Goal: Information Seeking & Learning: Find specific fact

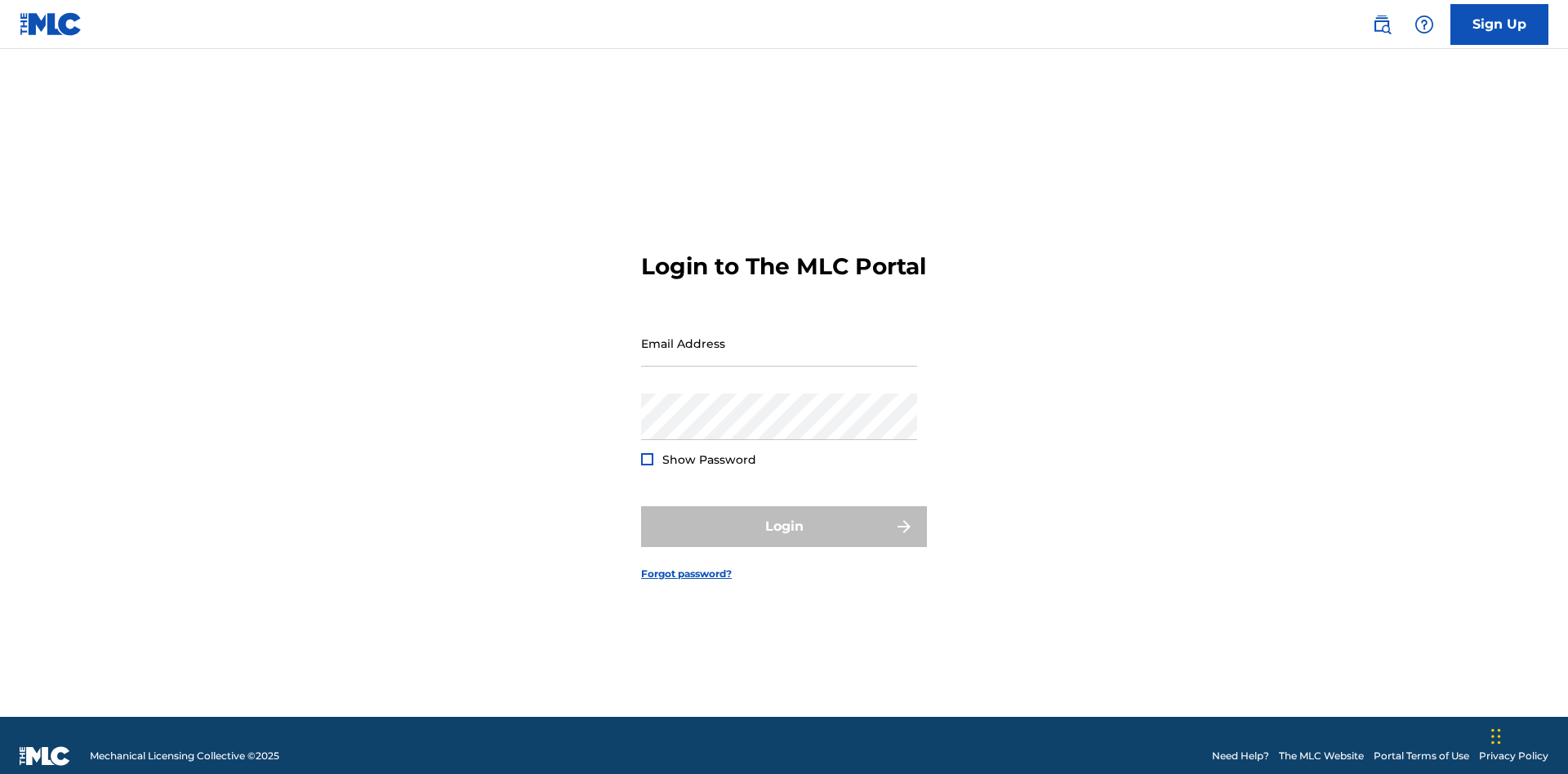
scroll to position [22, 0]
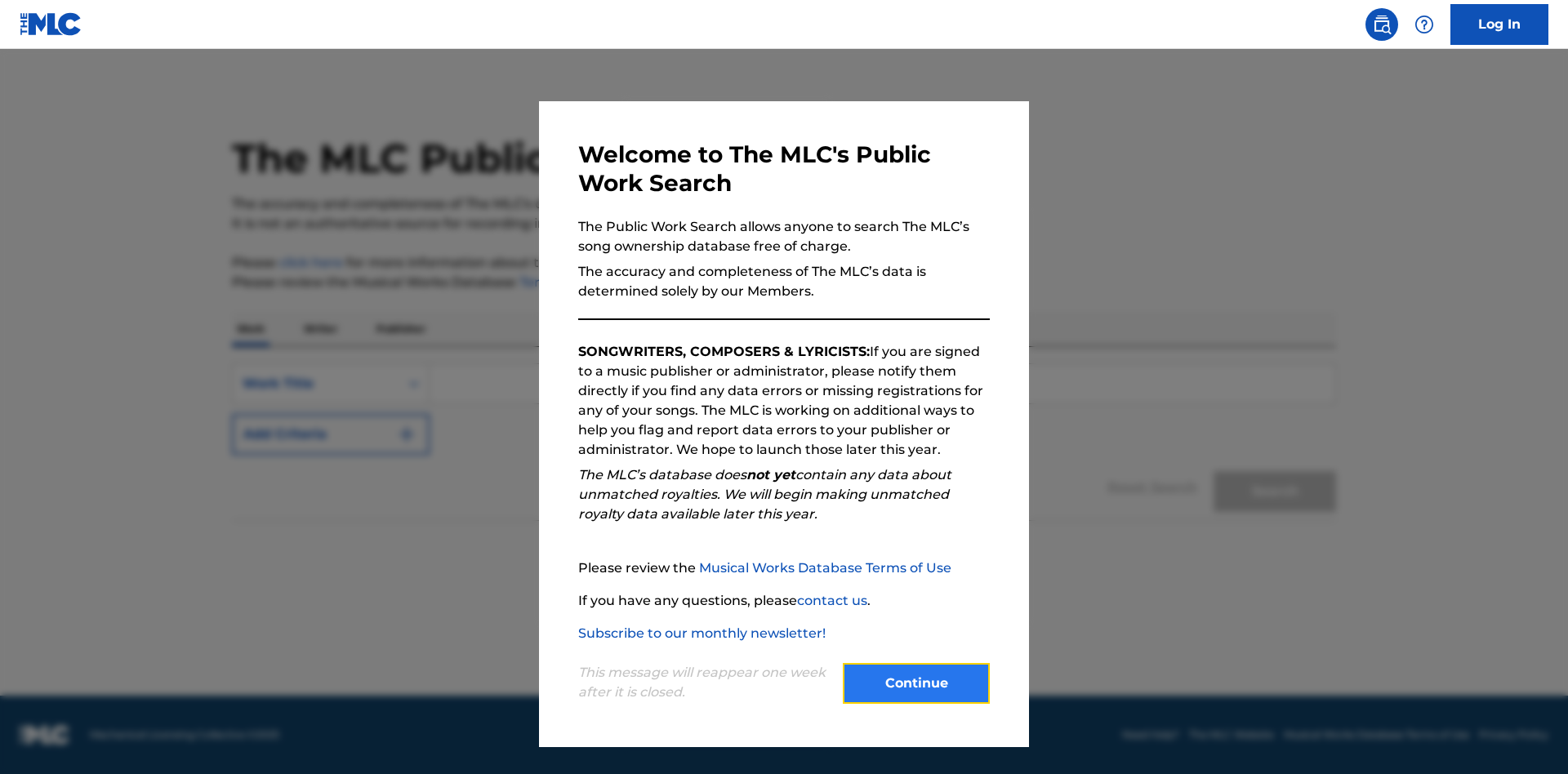
click at [916, 683] on button "Continue" at bounding box center [916, 683] width 147 height 41
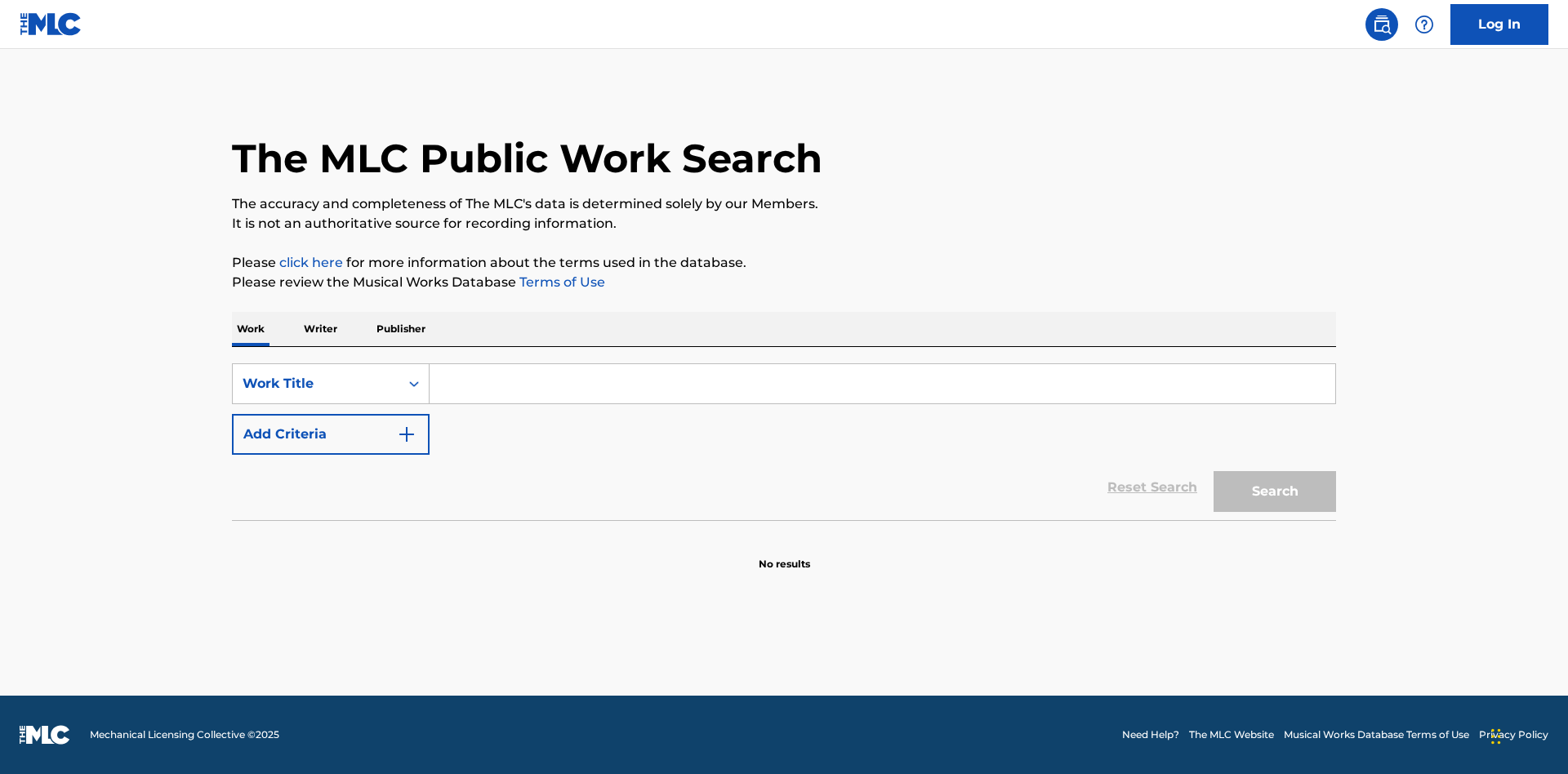
click at [882, 384] on input "Search Form" at bounding box center [882, 384] width 906 height 39
type input "MENEAME"
click at [1274, 492] on button "Search" at bounding box center [1274, 491] width 122 height 41
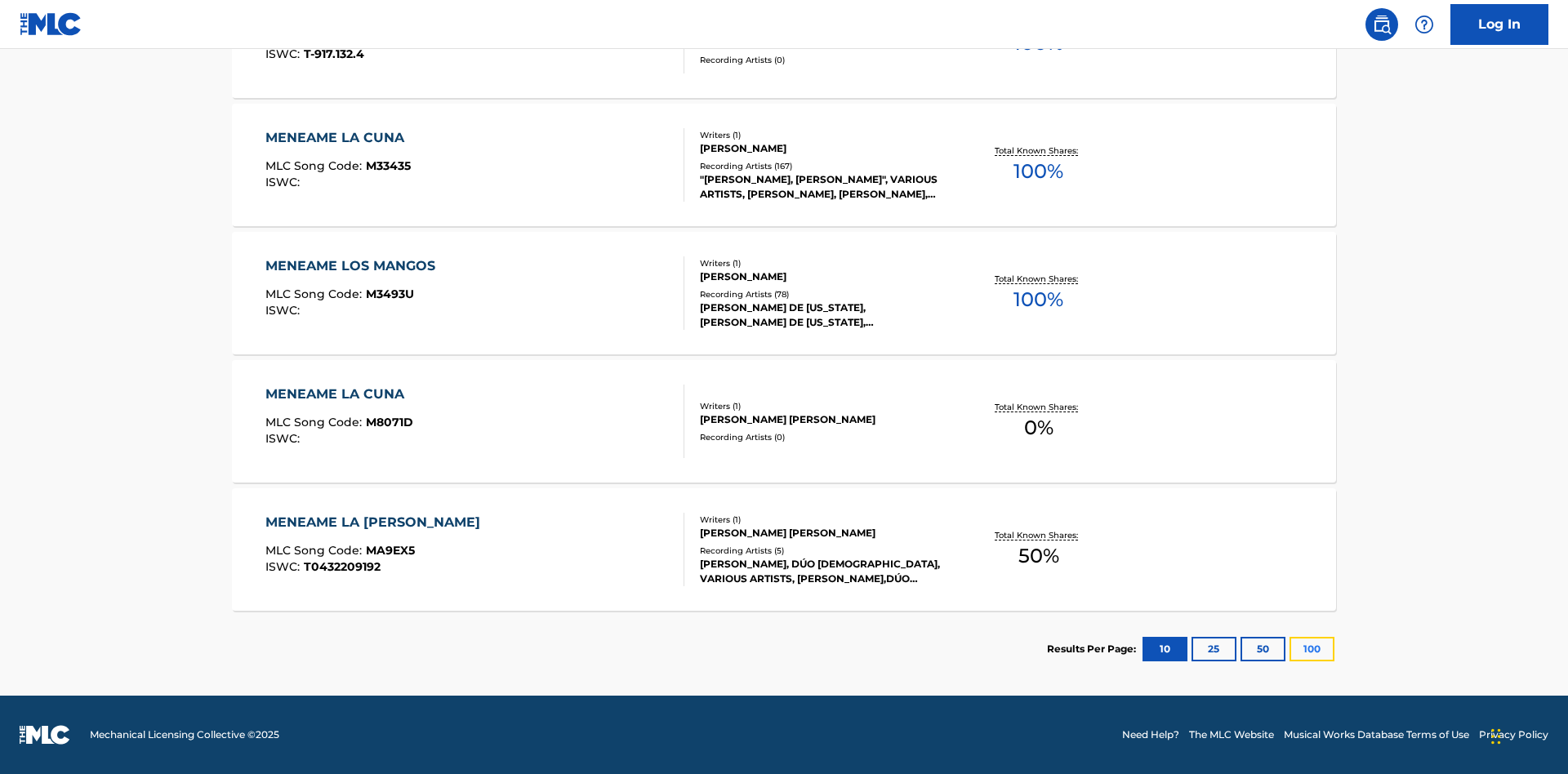
click at [1289, 649] on button "100" at bounding box center [1312, 649] width 45 height 24
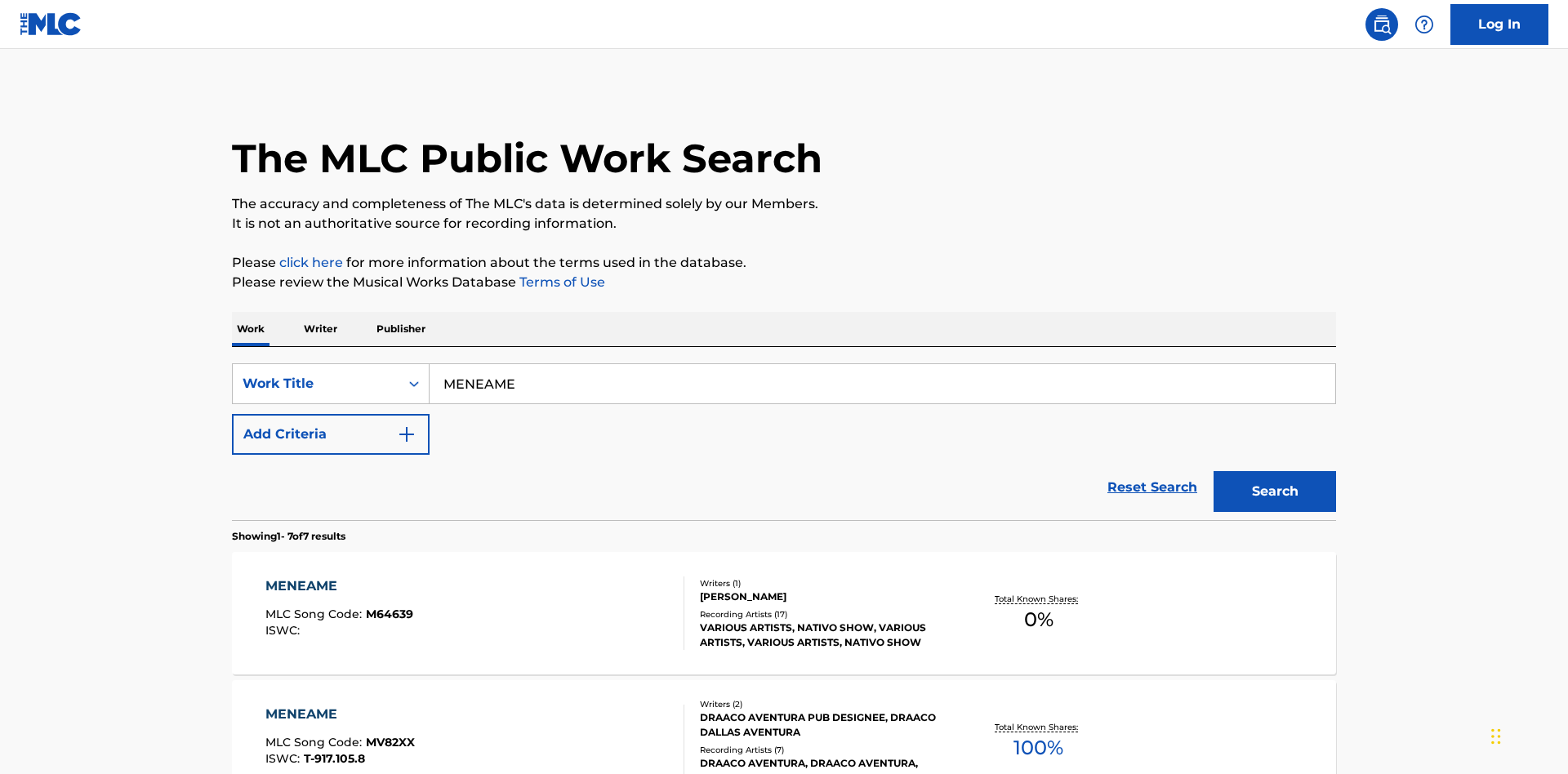
scroll to position [607, 0]
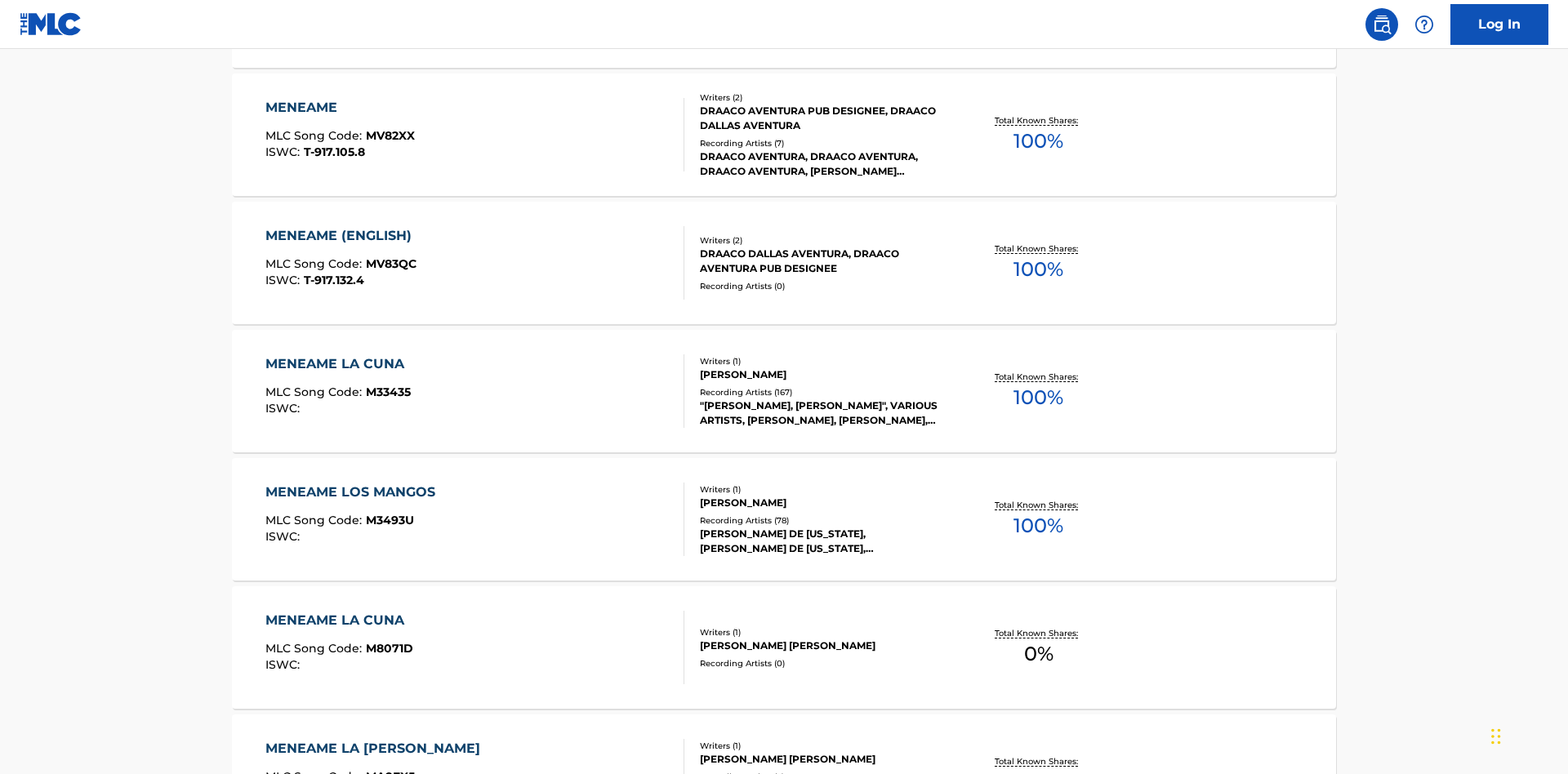
click at [339, 107] on div "MENEAME" at bounding box center [340, 107] width 150 height 20
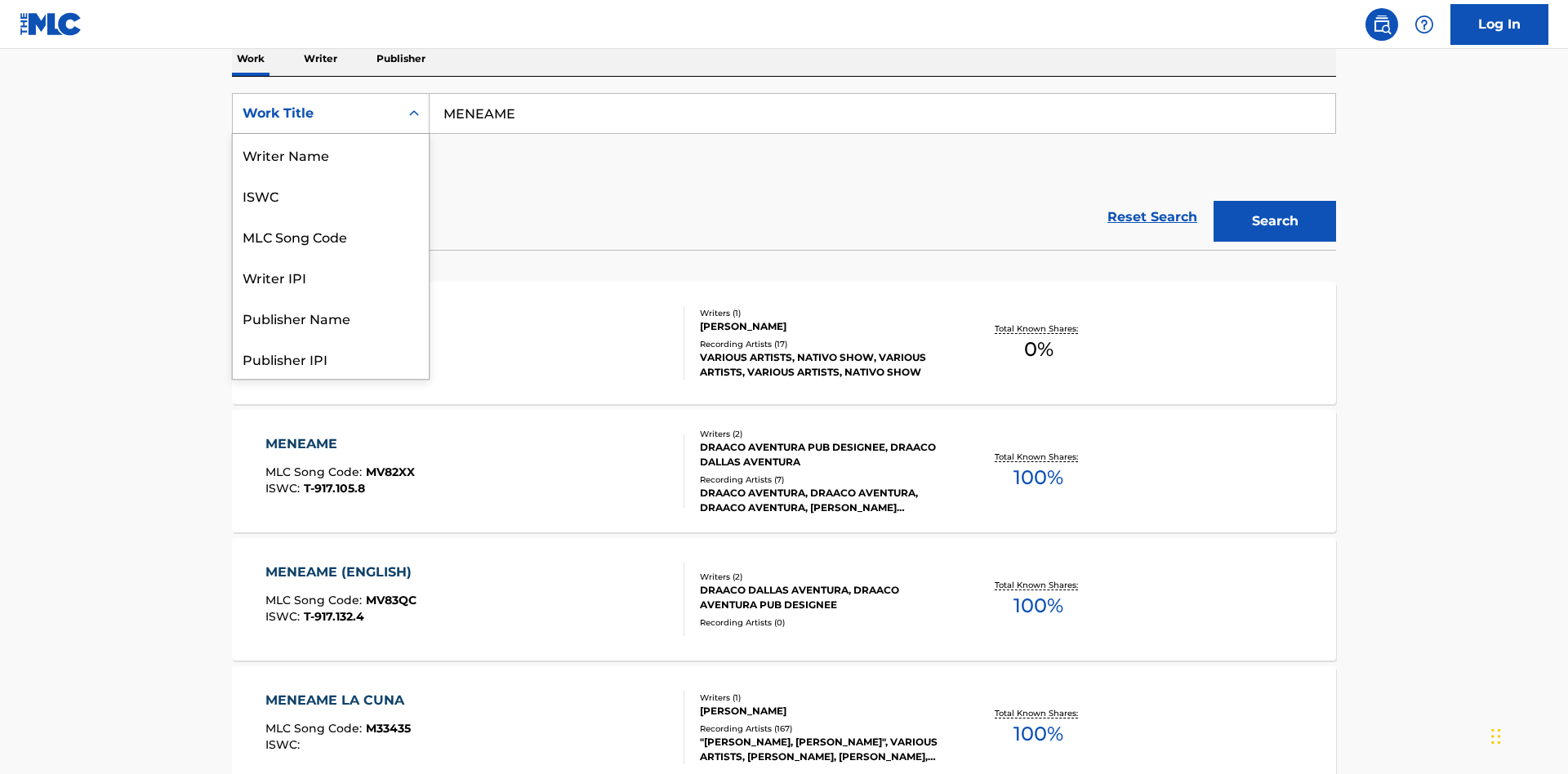
scroll to position [81, 0]
click at [331, 134] on div "ISWC" at bounding box center [331, 113] width 196 height 41
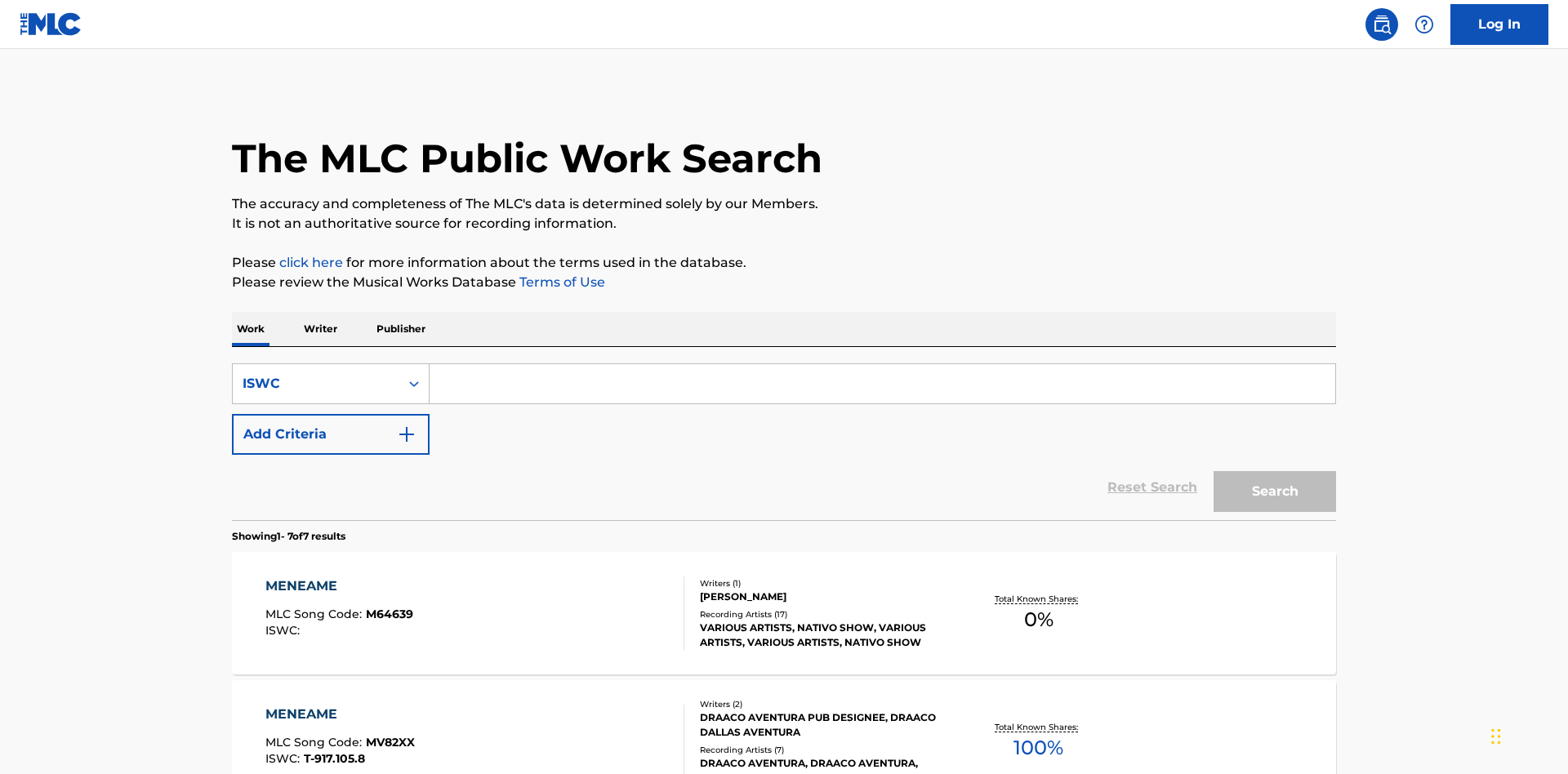
click at [882, 364] on input "Search Form" at bounding box center [882, 384] width 906 height 39
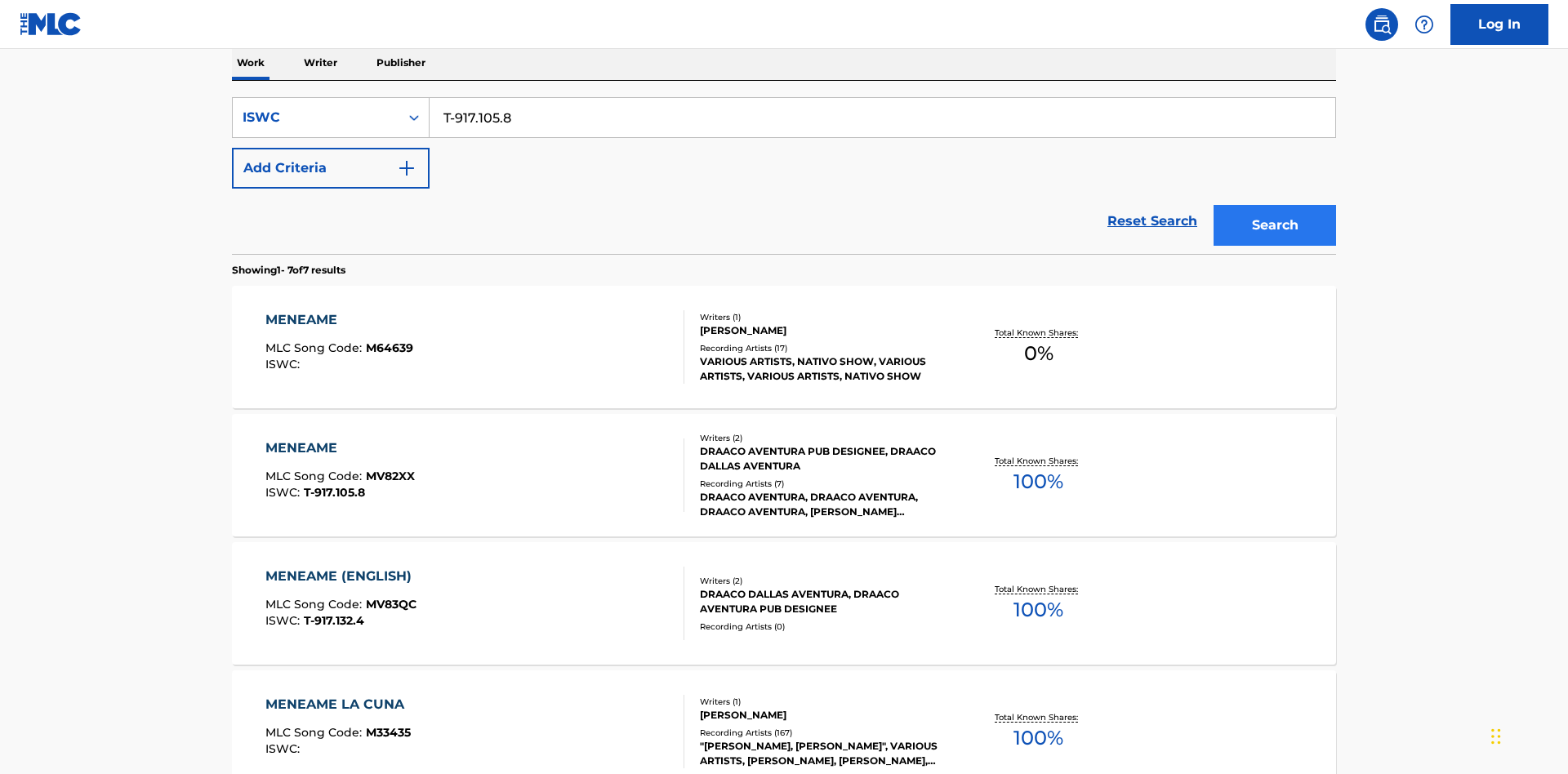
type input "T-917.105.8"
click at [1274, 205] on button "Search" at bounding box center [1274, 225] width 122 height 41
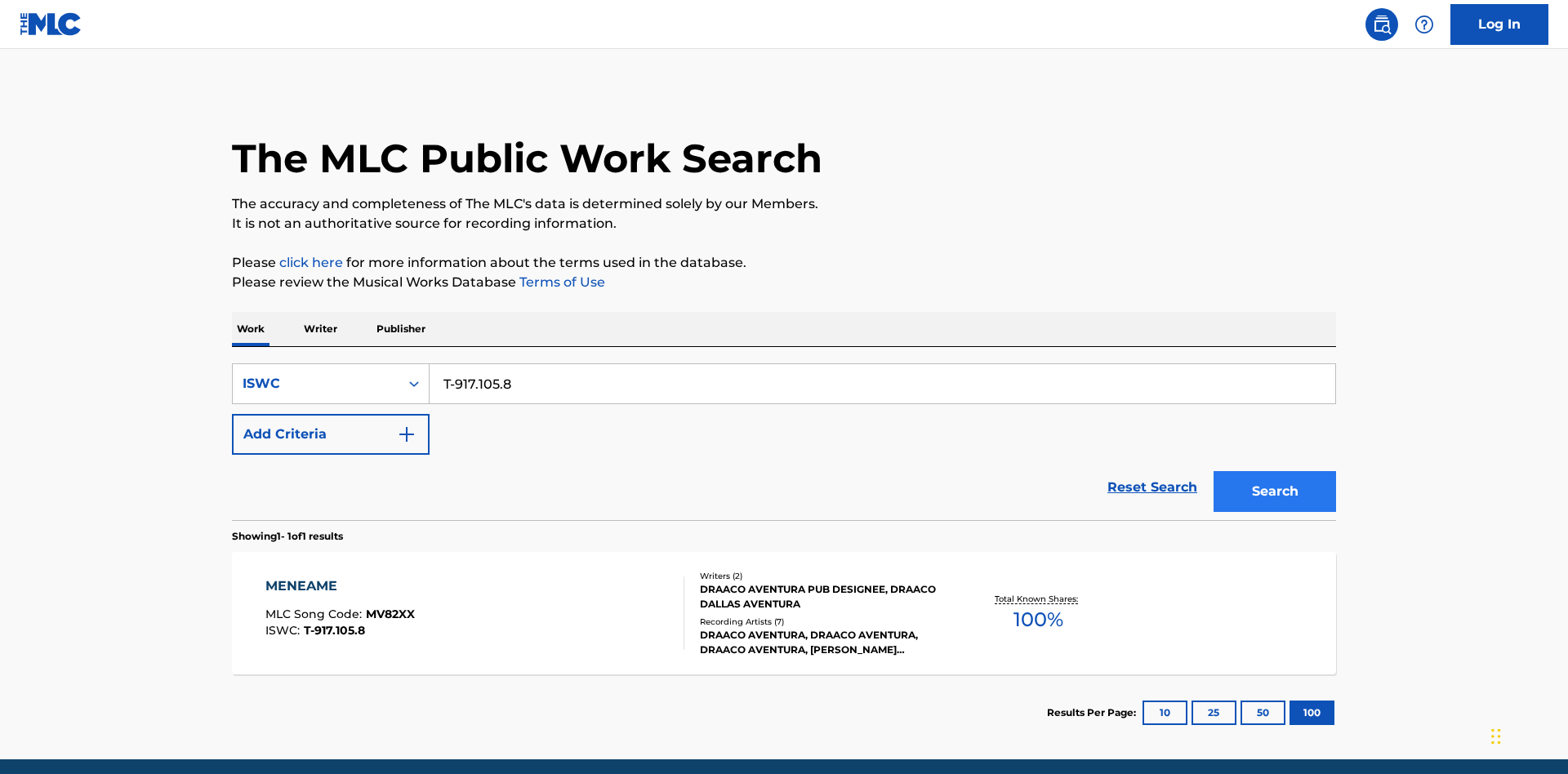
scroll to position [64, 0]
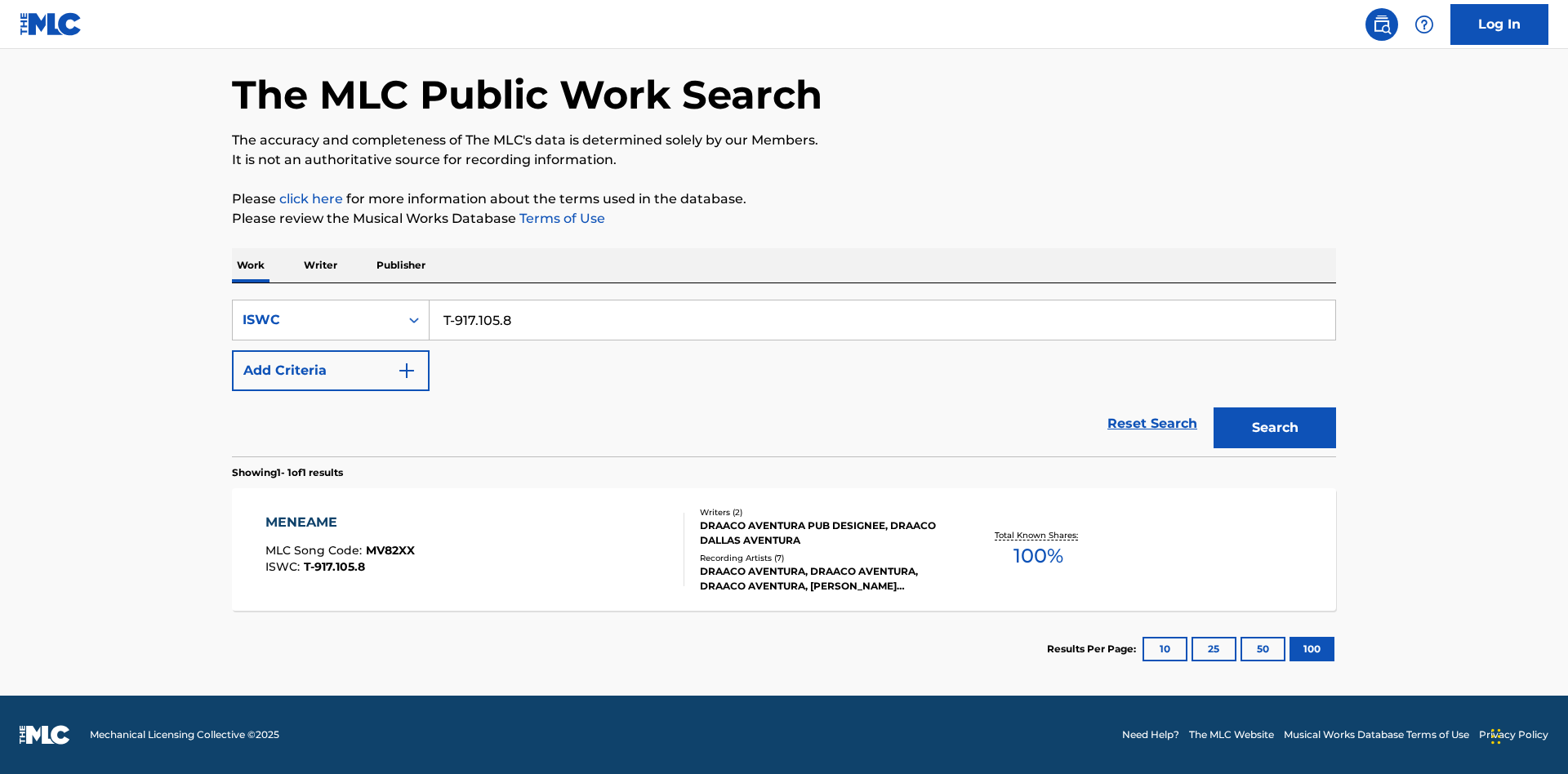
click at [339, 523] on div "MENEAME" at bounding box center [340, 522] width 150 height 20
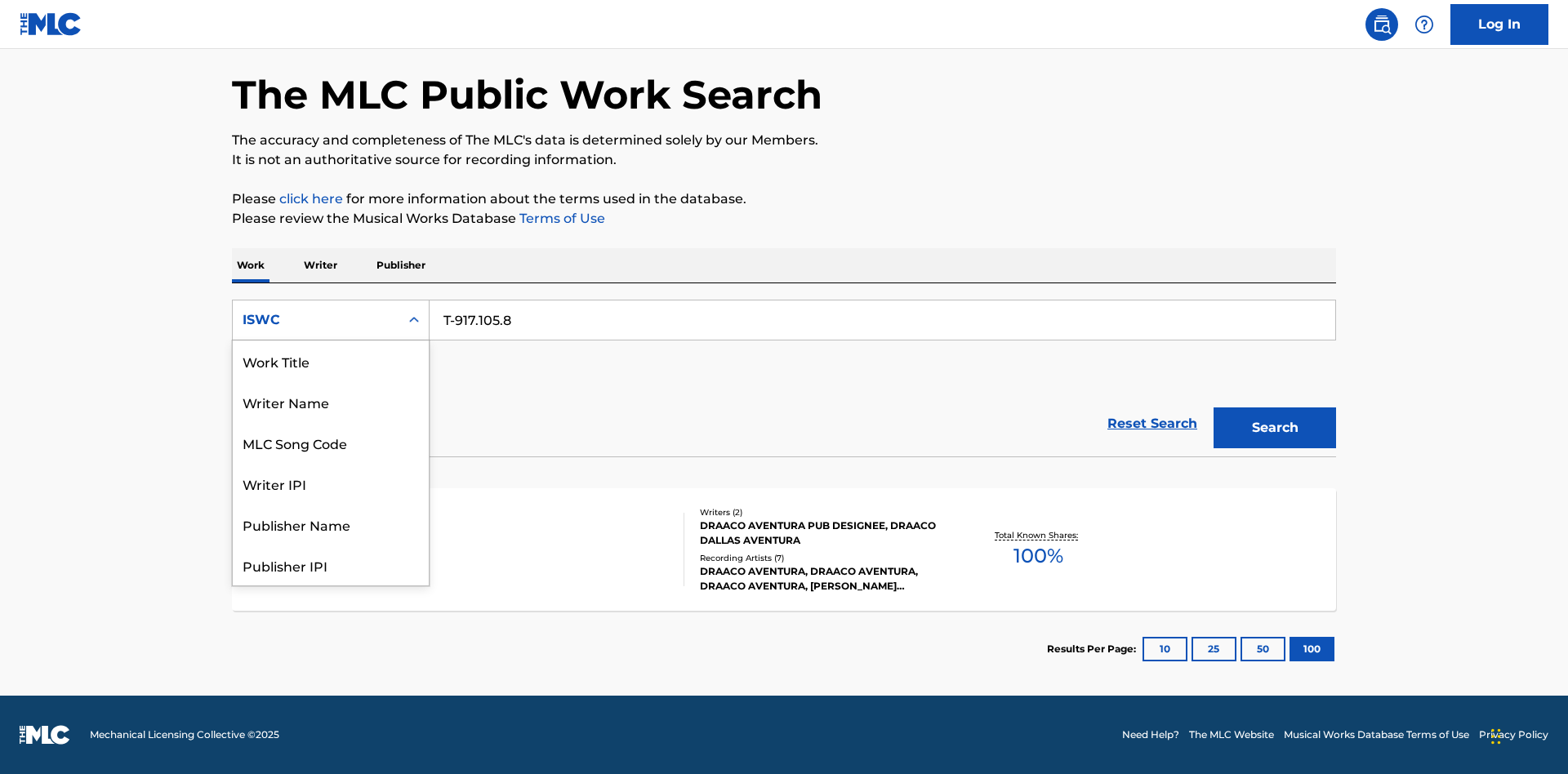
scroll to position [81, 0]
click at [331, 361] on div "MLC Song Code" at bounding box center [331, 360] width 196 height 41
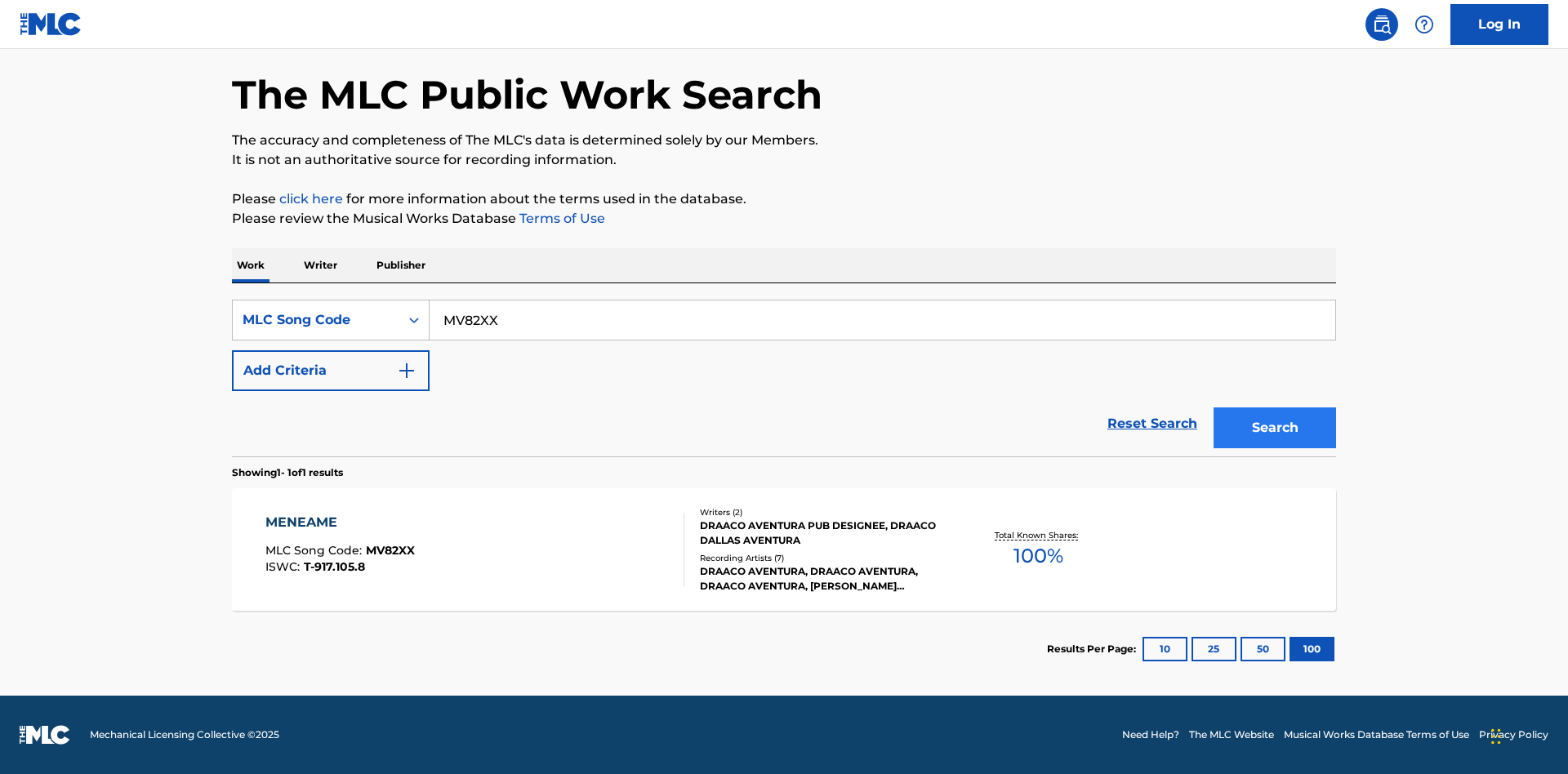
type input "MV82XX"
click at [1274, 428] on button "Search" at bounding box center [1274, 428] width 122 height 41
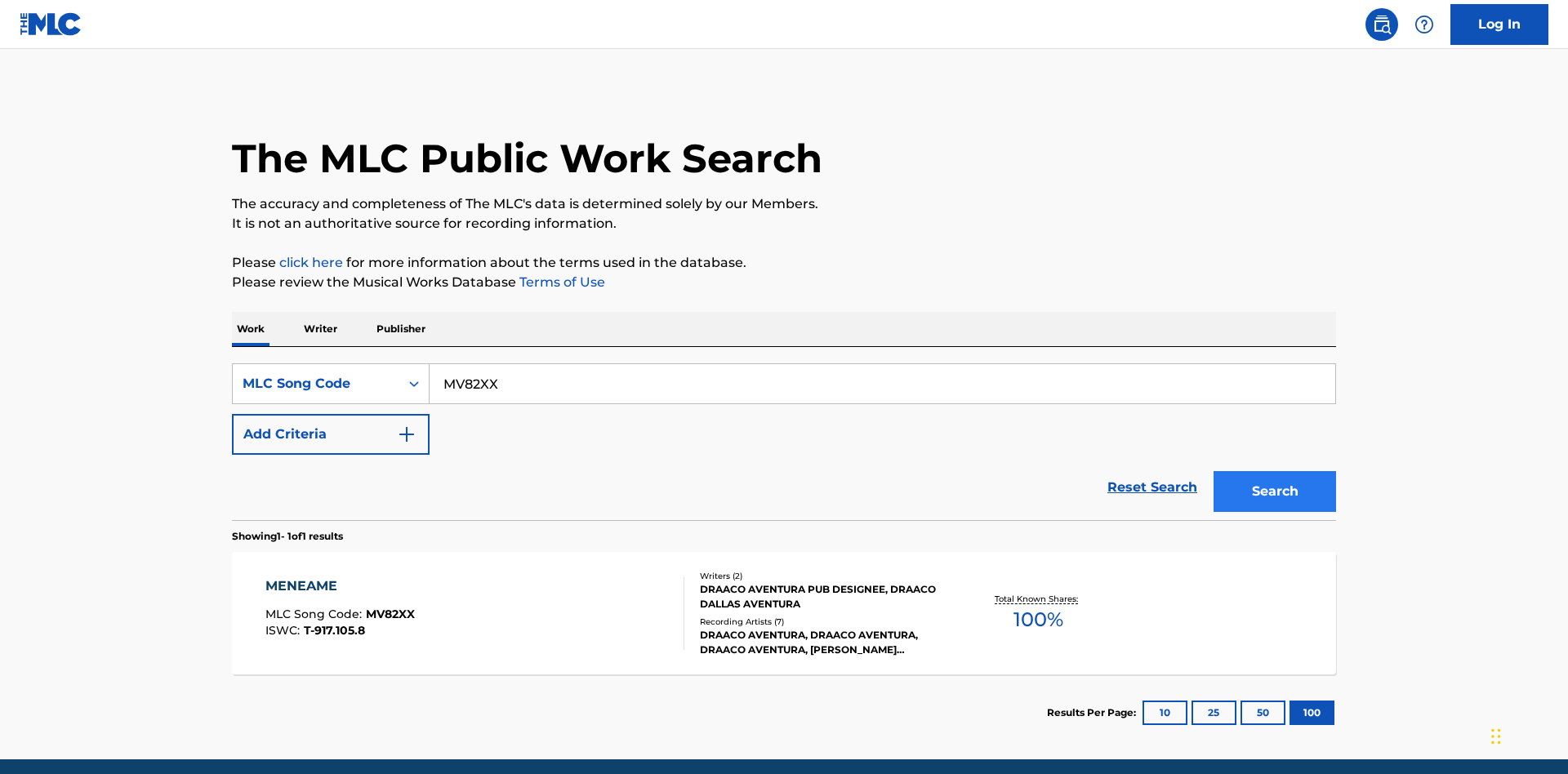
scroll to position [64, 0]
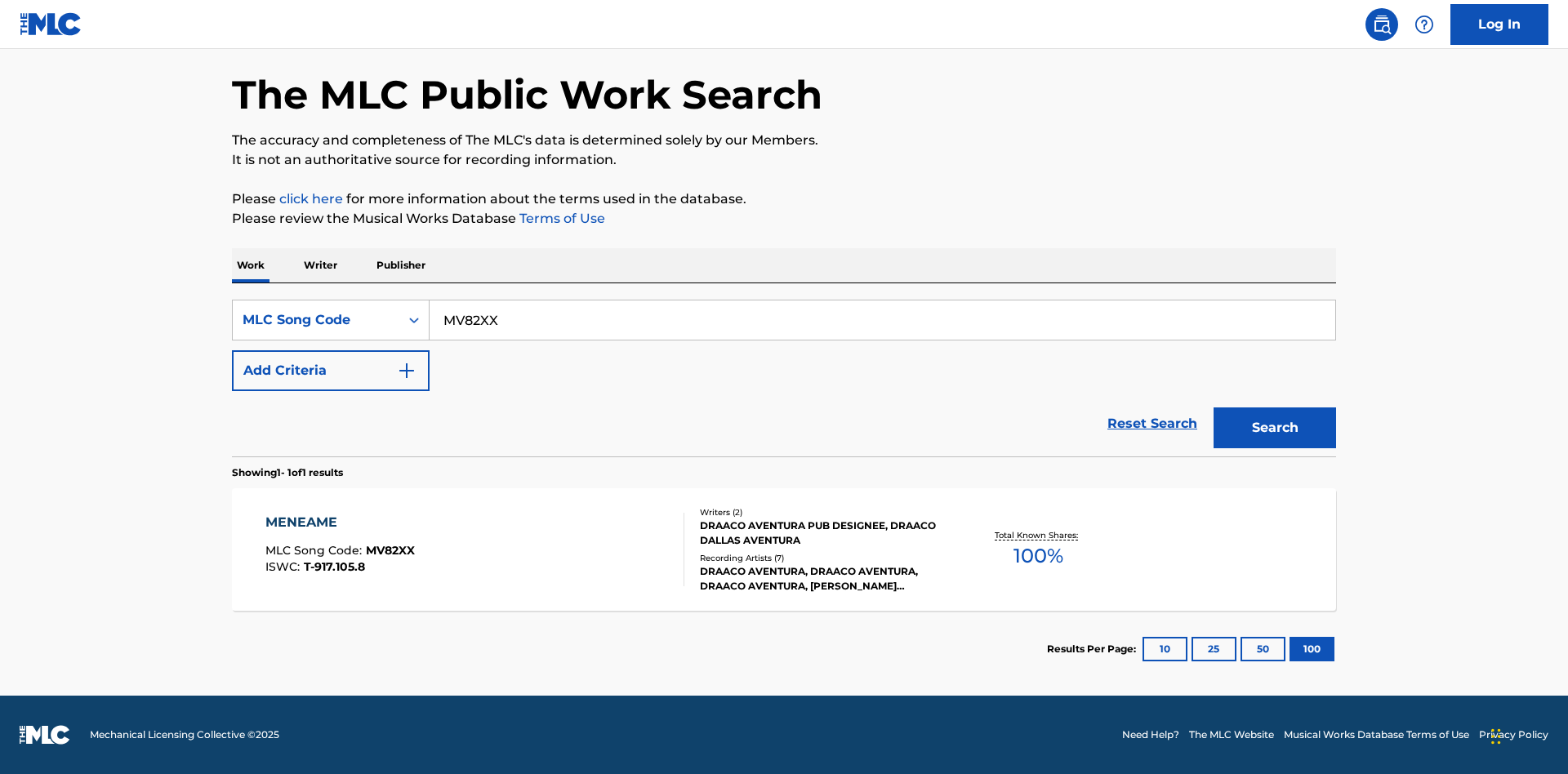
click at [339, 523] on div "MENEAME" at bounding box center [340, 522] width 150 height 20
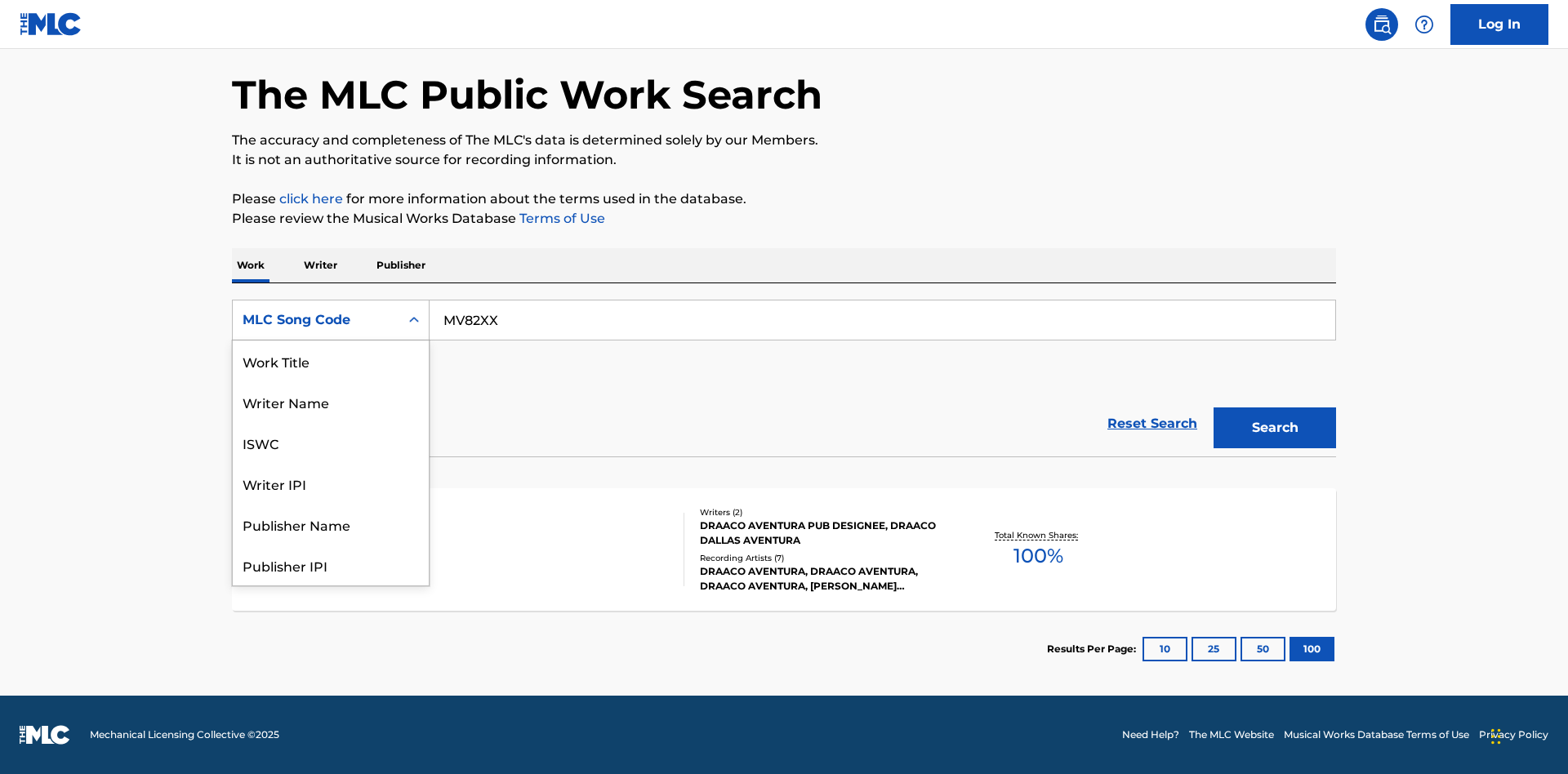
scroll to position [81, 0]
click at [331, 340] on div "Writer Name" at bounding box center [331, 319] width 196 height 41
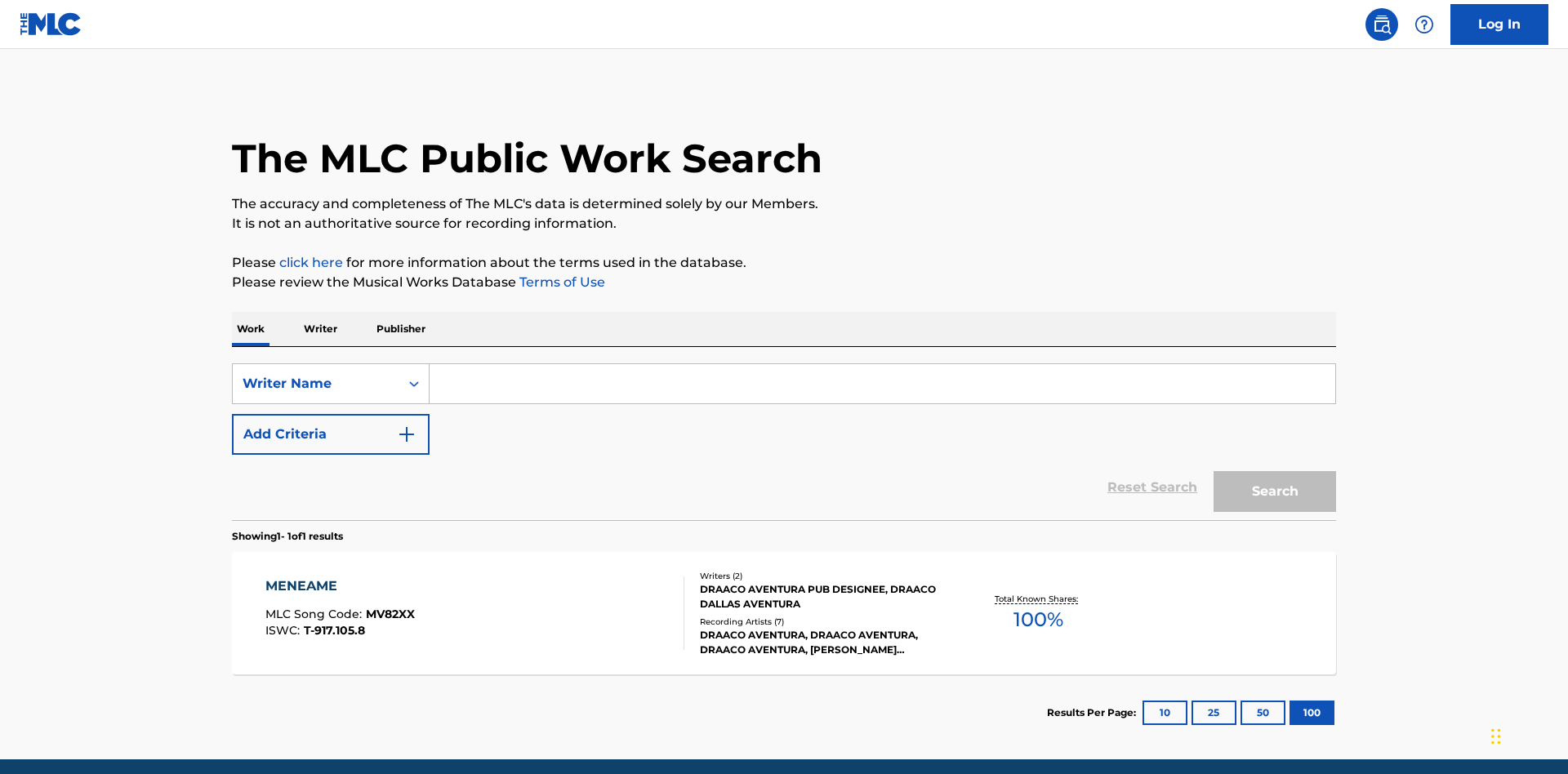
scroll to position [64, 0]
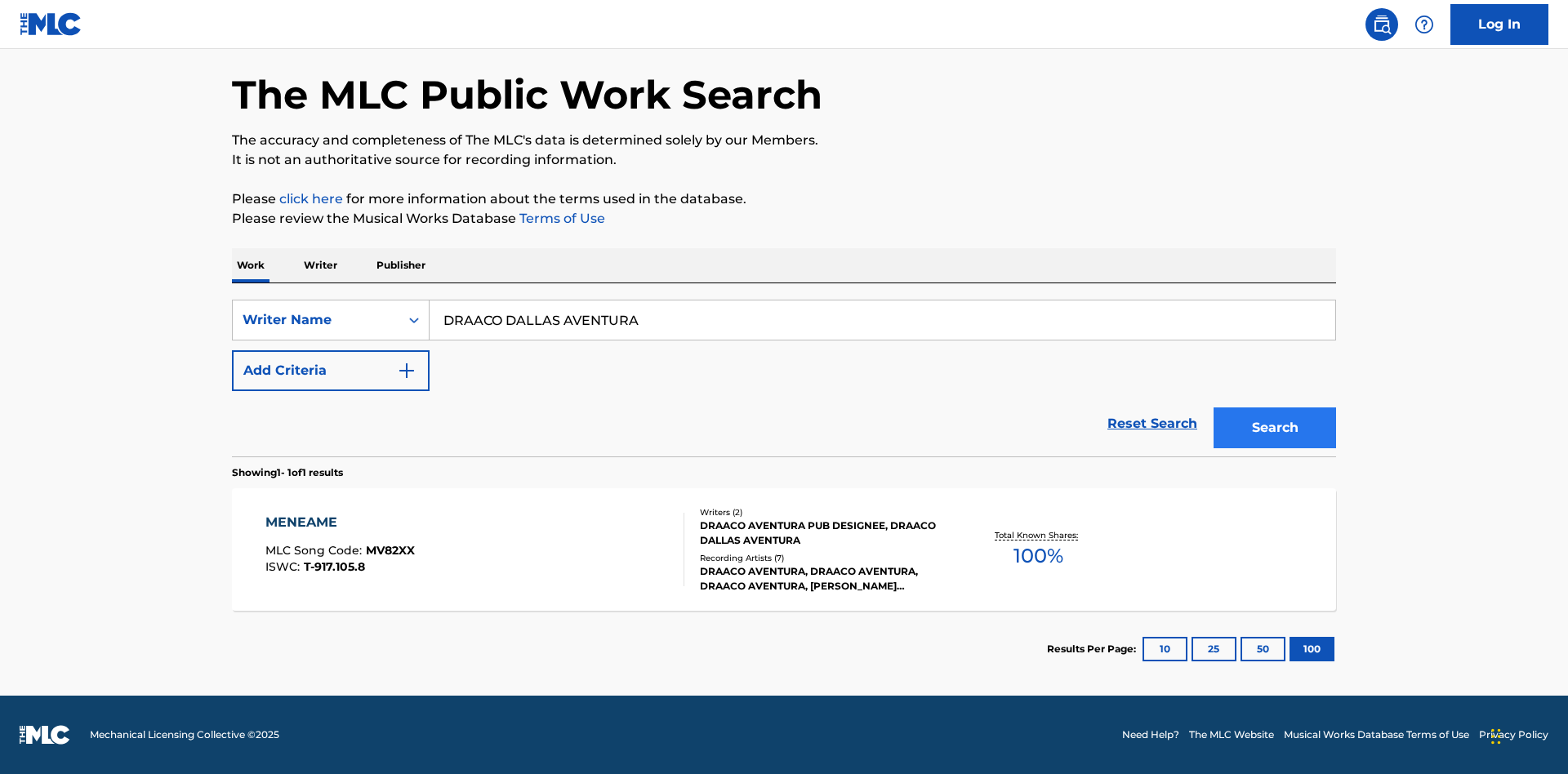
type input "DRAACO DALLAS AVENTURA"
click at [1274, 428] on button "Search" at bounding box center [1274, 428] width 122 height 41
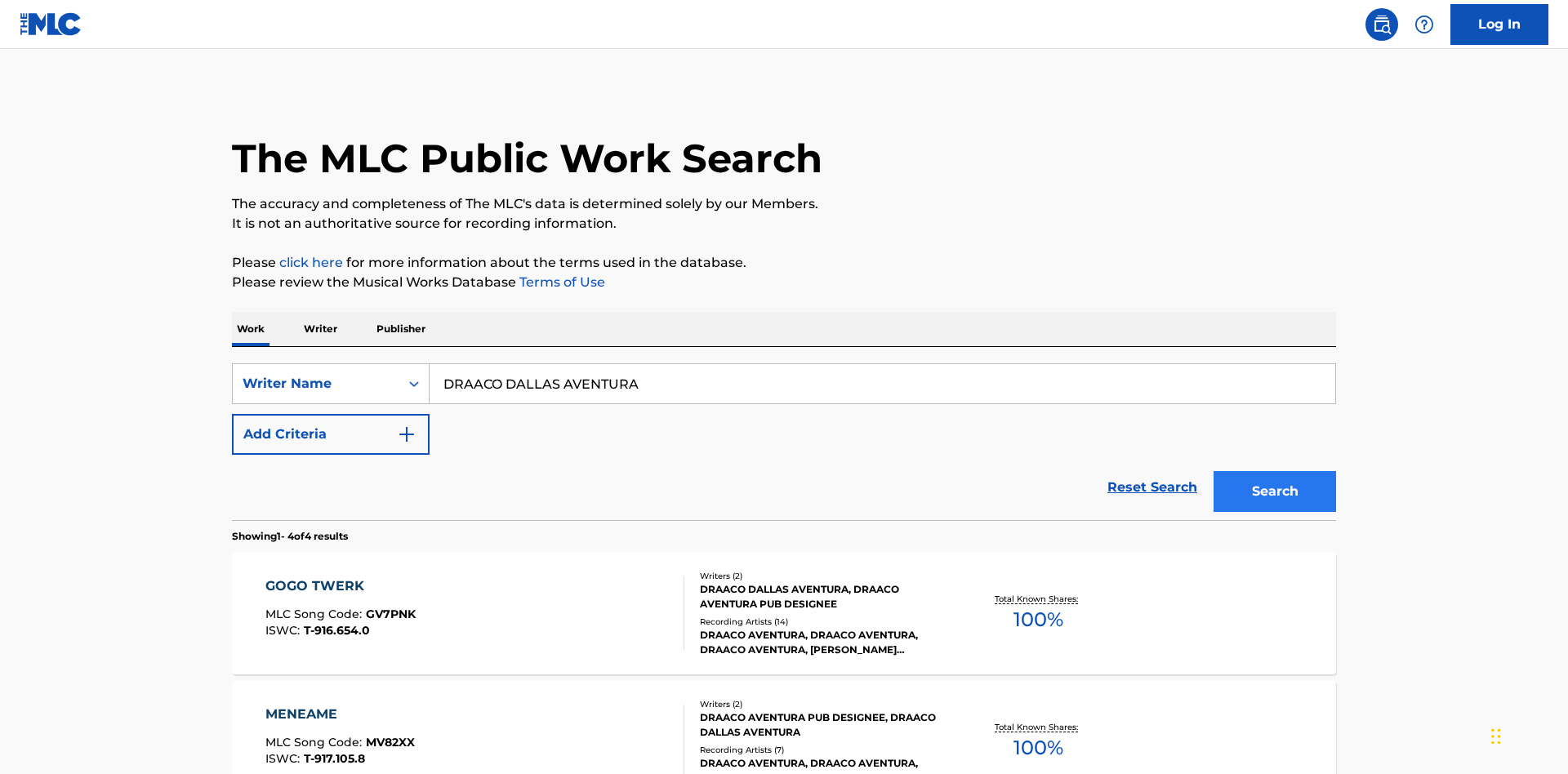
scroll to position [448, 0]
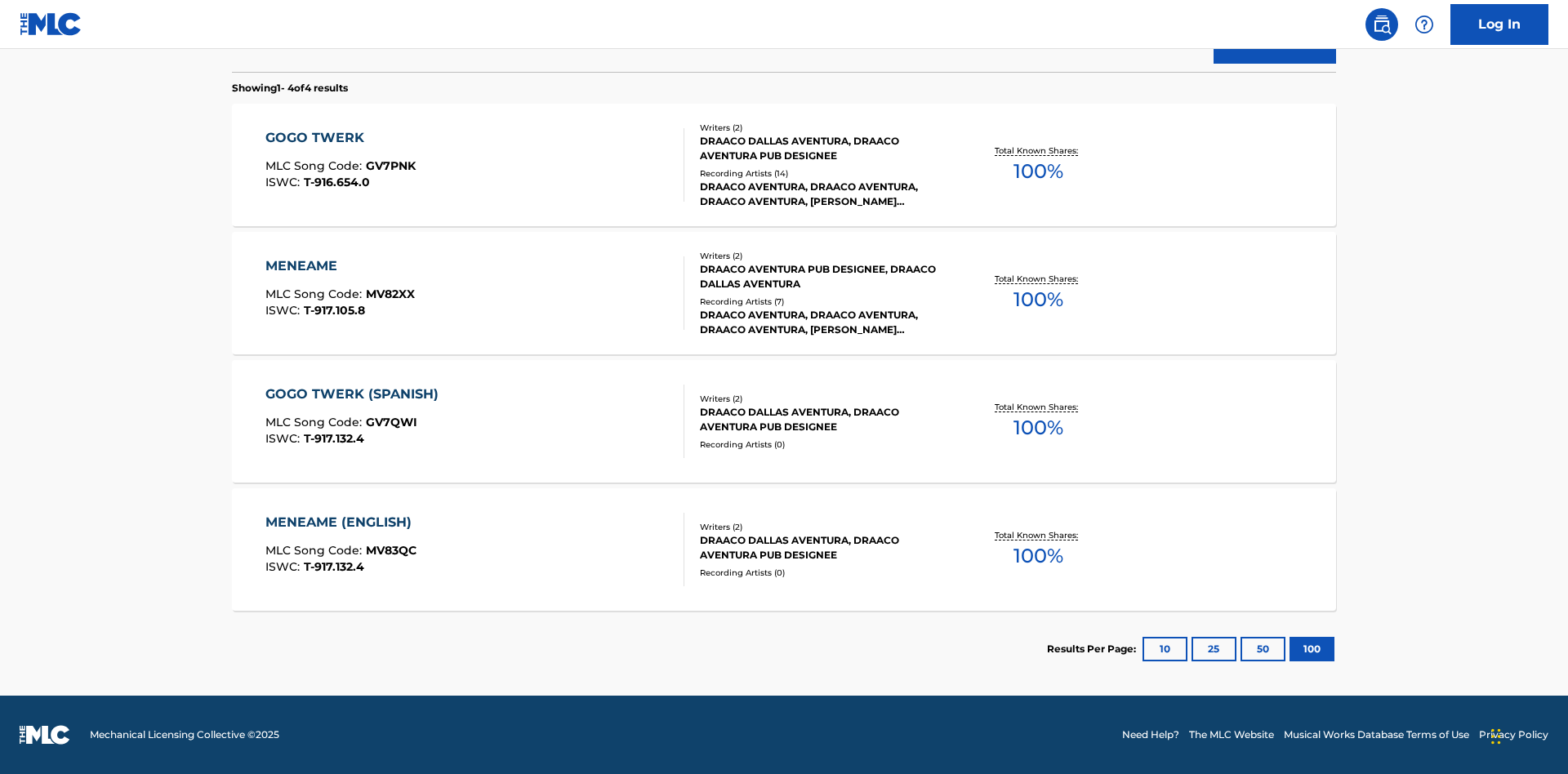
click at [339, 266] on div "MENEAME" at bounding box center [340, 266] width 150 height 20
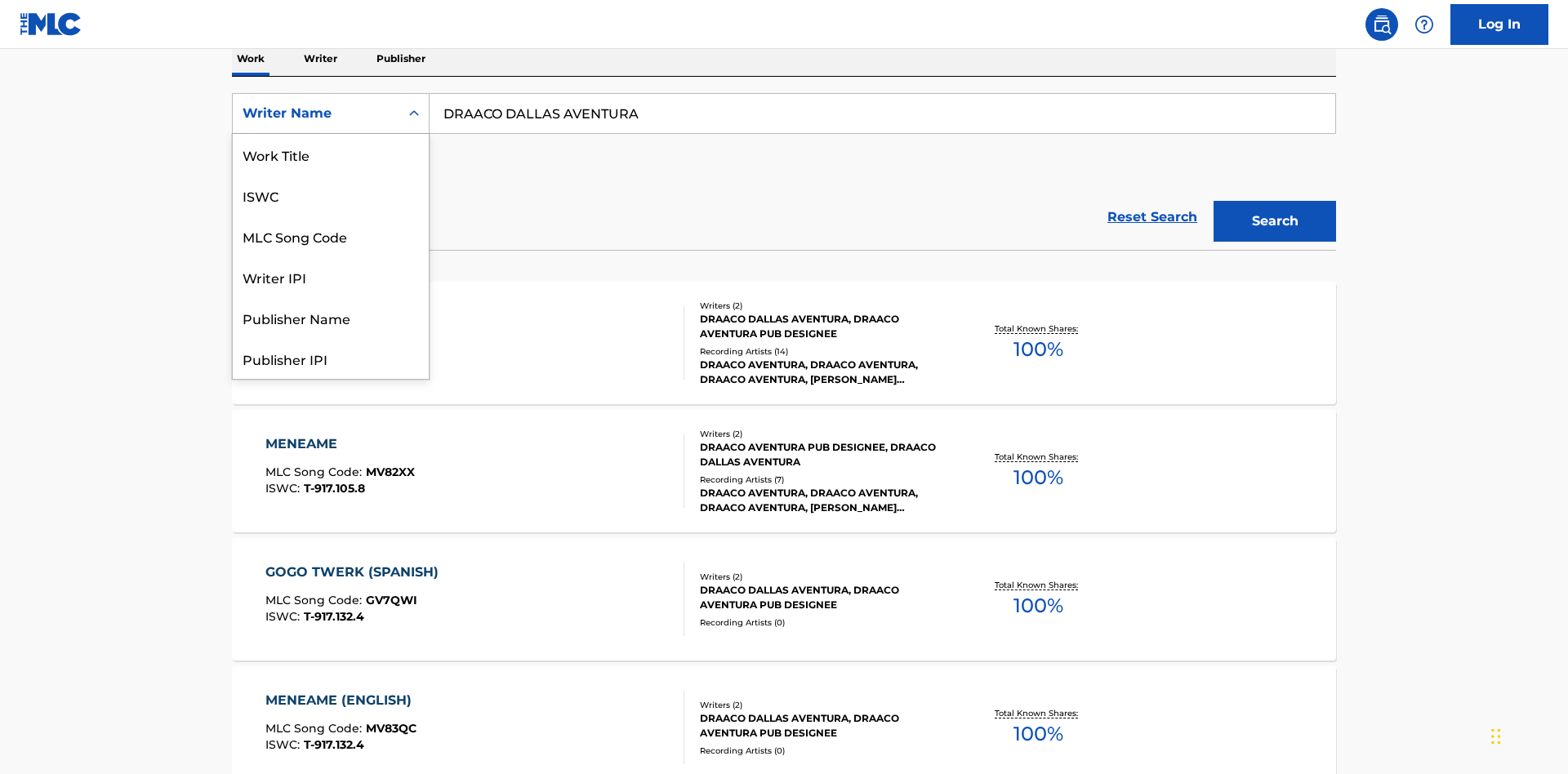
scroll to position [81, 0]
click at [331, 195] on div "Writer IPI" at bounding box center [331, 195] width 196 height 41
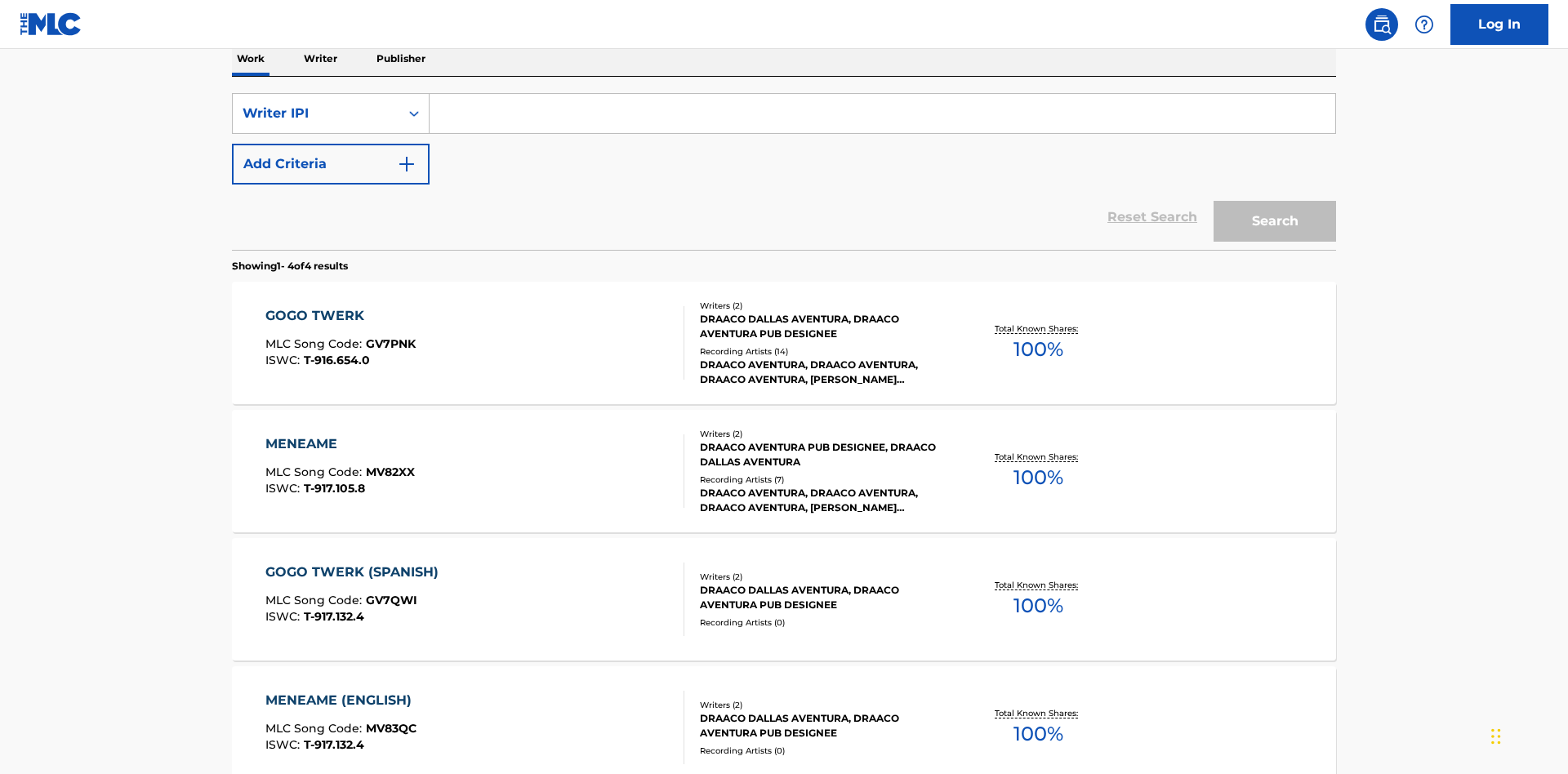
click at [882, 118] on input "Search Form" at bounding box center [882, 113] width 906 height 39
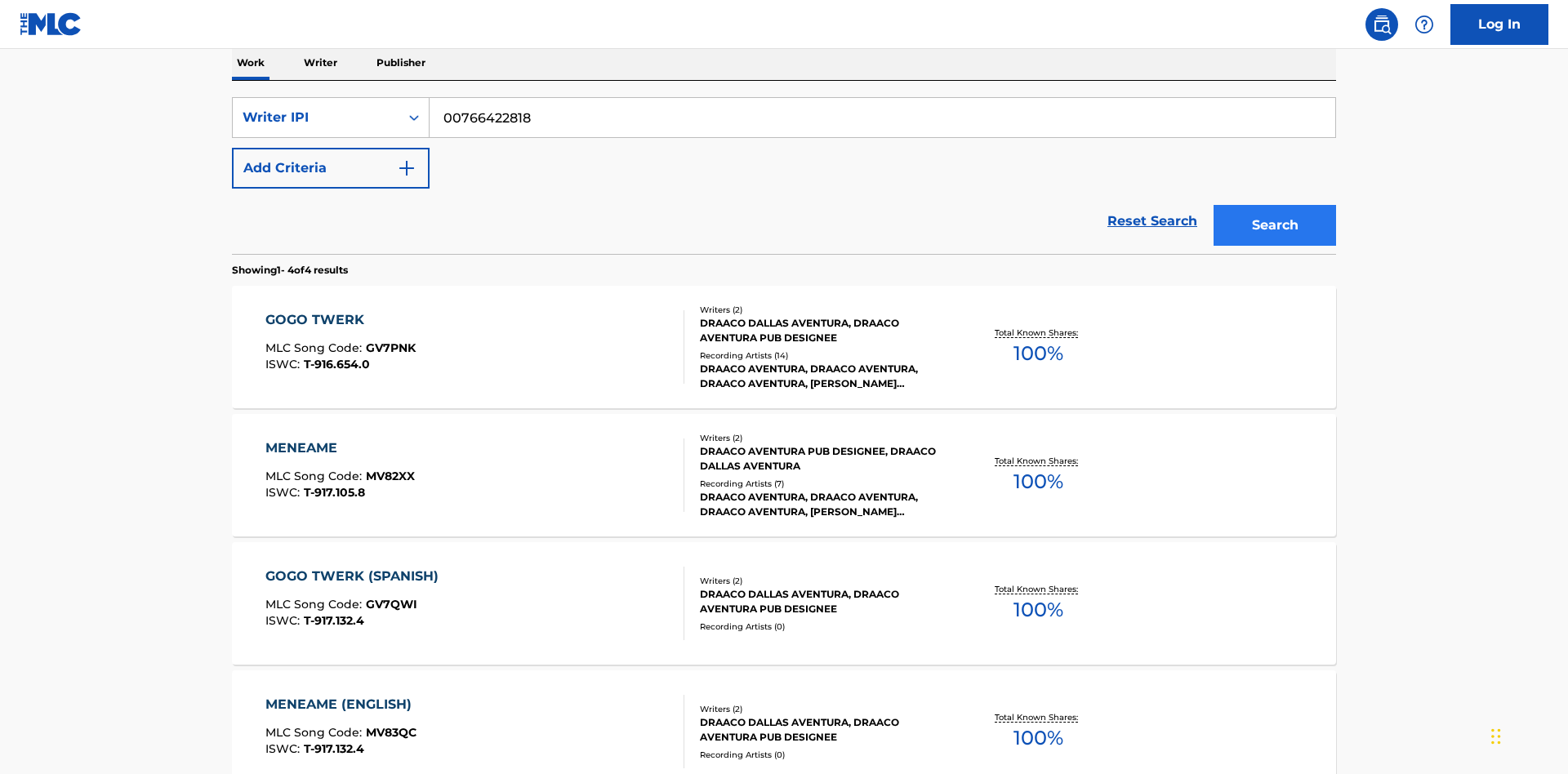
type input "00766422818"
click at [1274, 205] on button "Search" at bounding box center [1274, 225] width 122 height 41
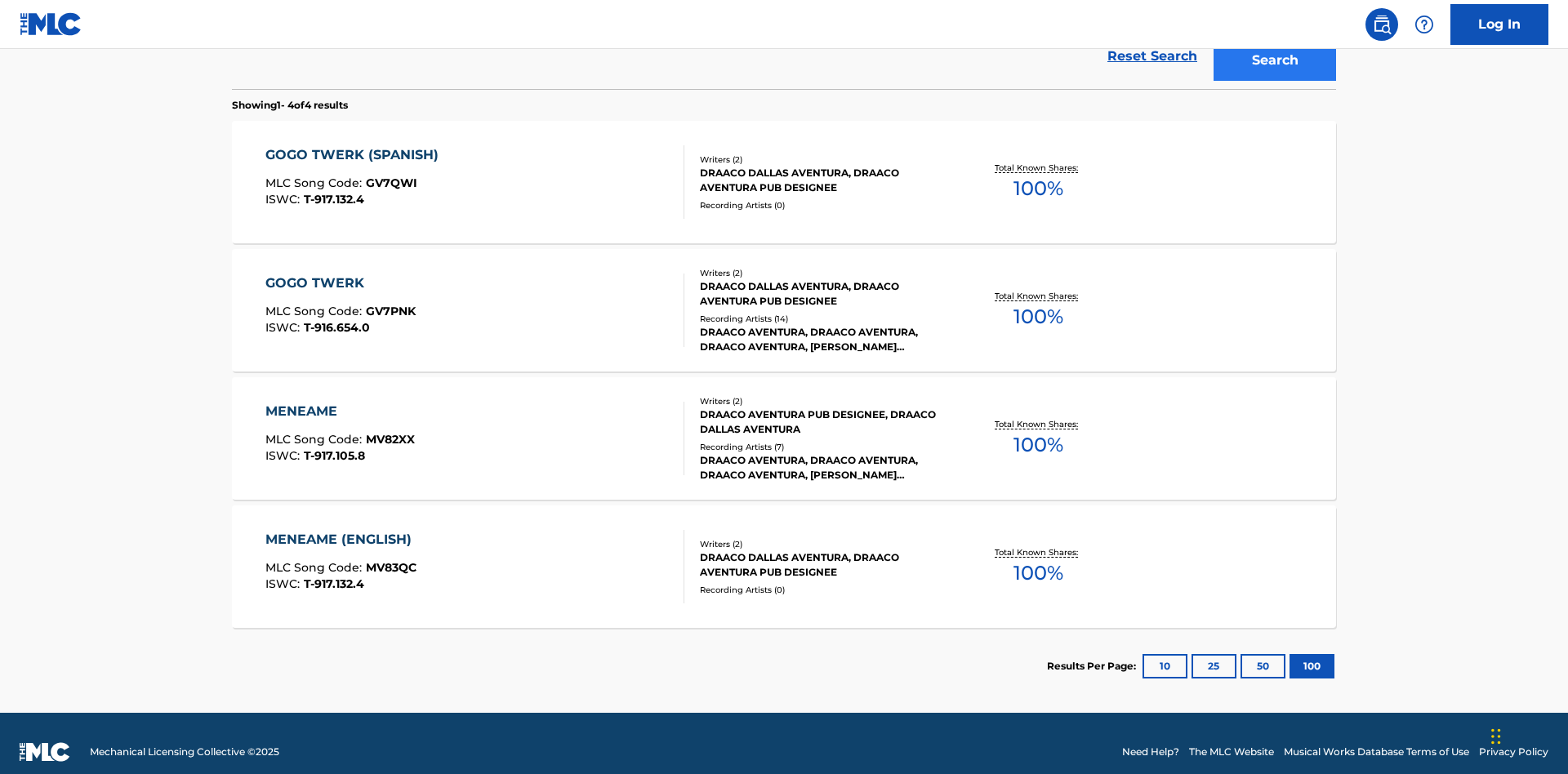
scroll to position [448, 0]
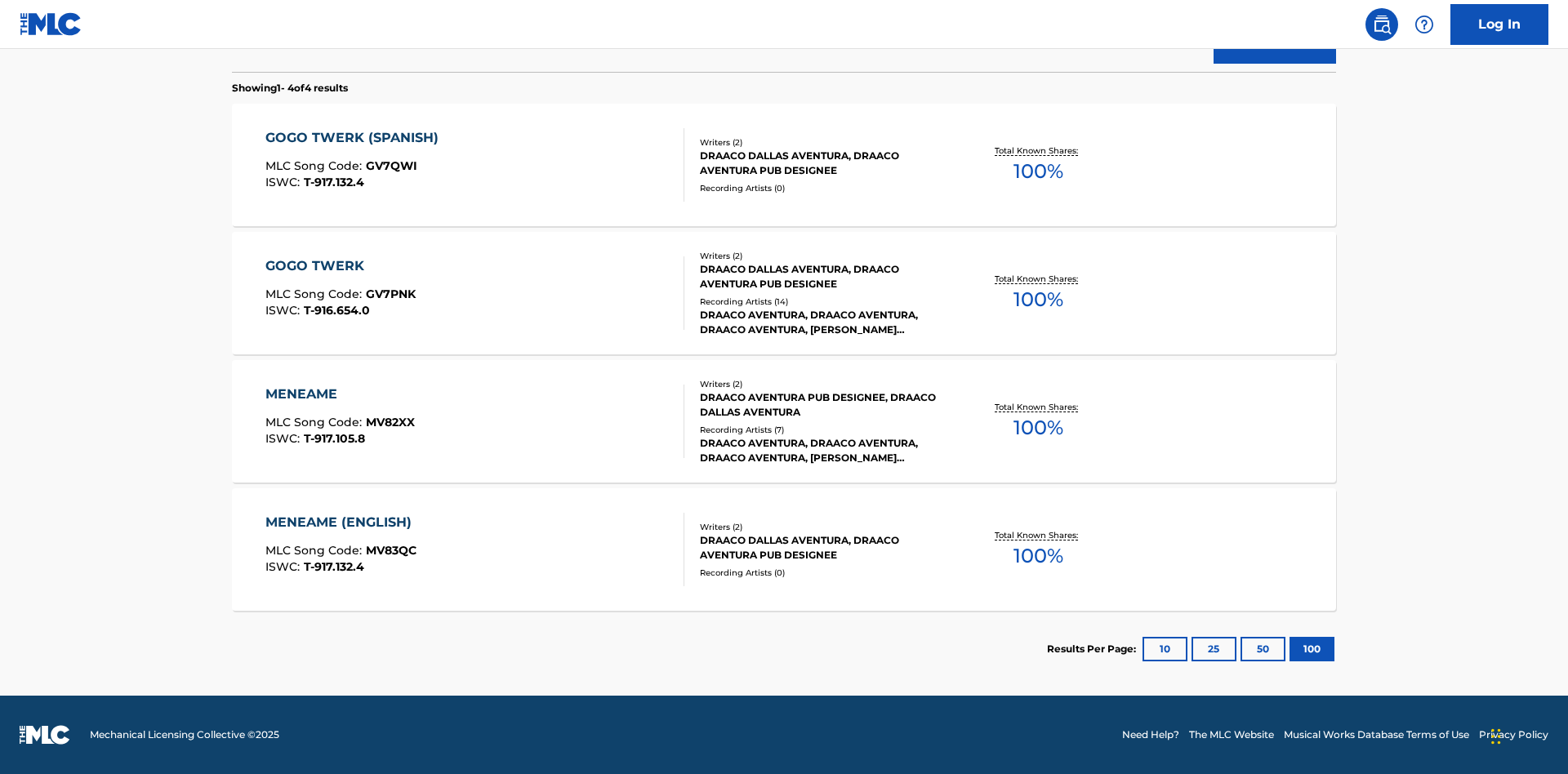
click at [339, 395] on div "MENEAME" at bounding box center [340, 394] width 150 height 20
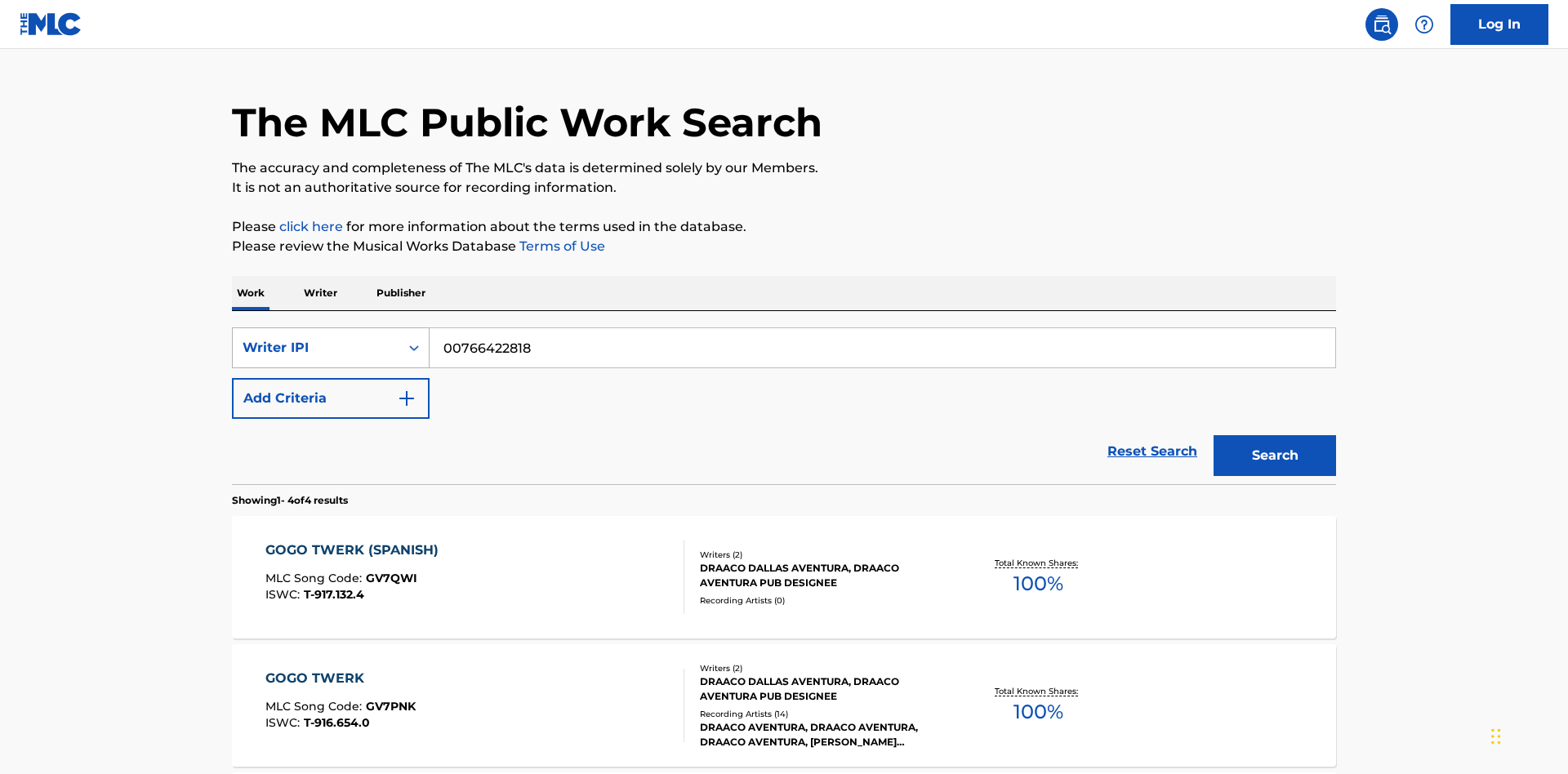
click at [316, 338] on div "Writer IPI" at bounding box center [316, 347] width 147 height 20
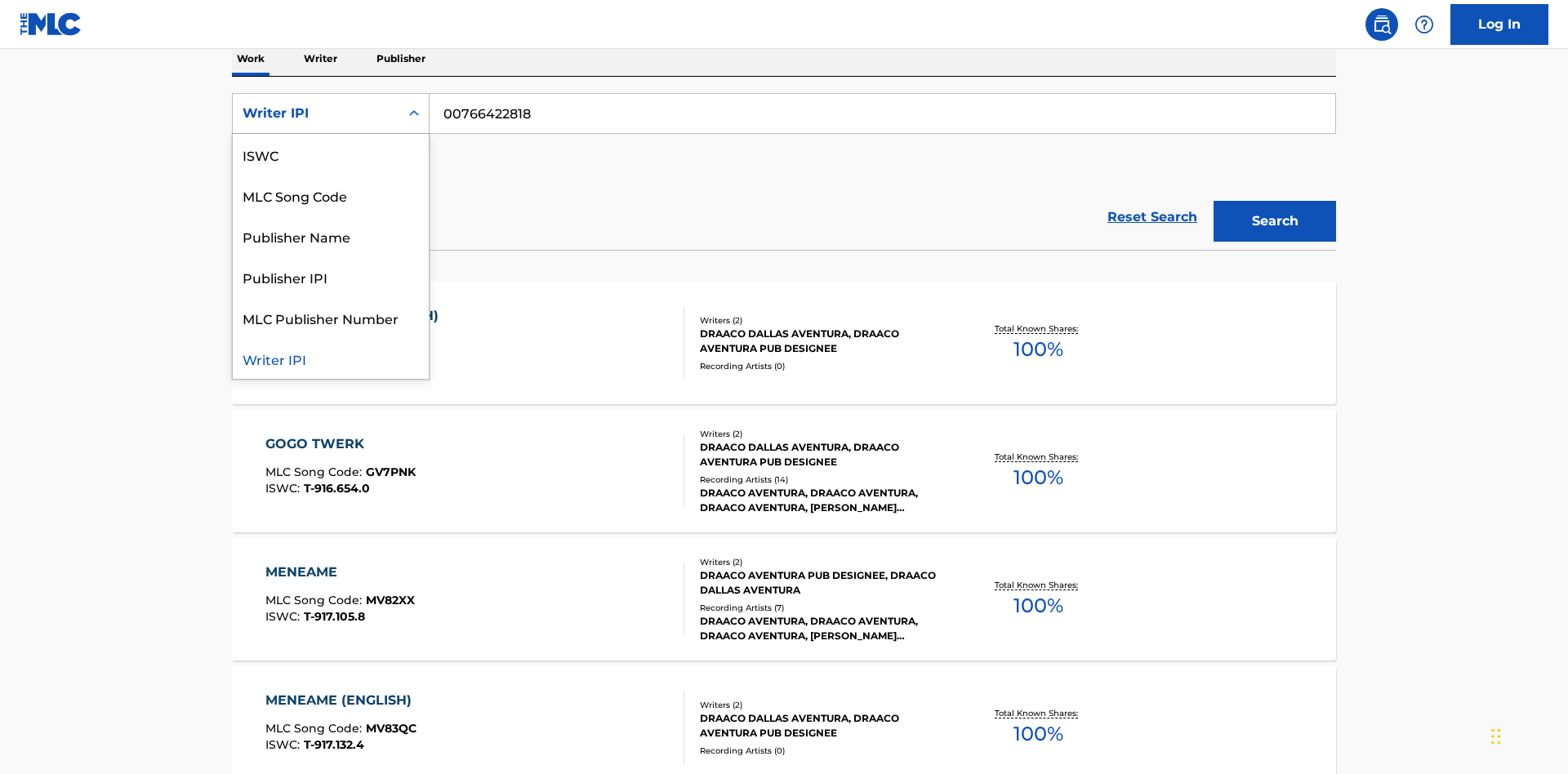
click at [331, 236] on div "Publisher Name" at bounding box center [331, 235] width 196 height 41
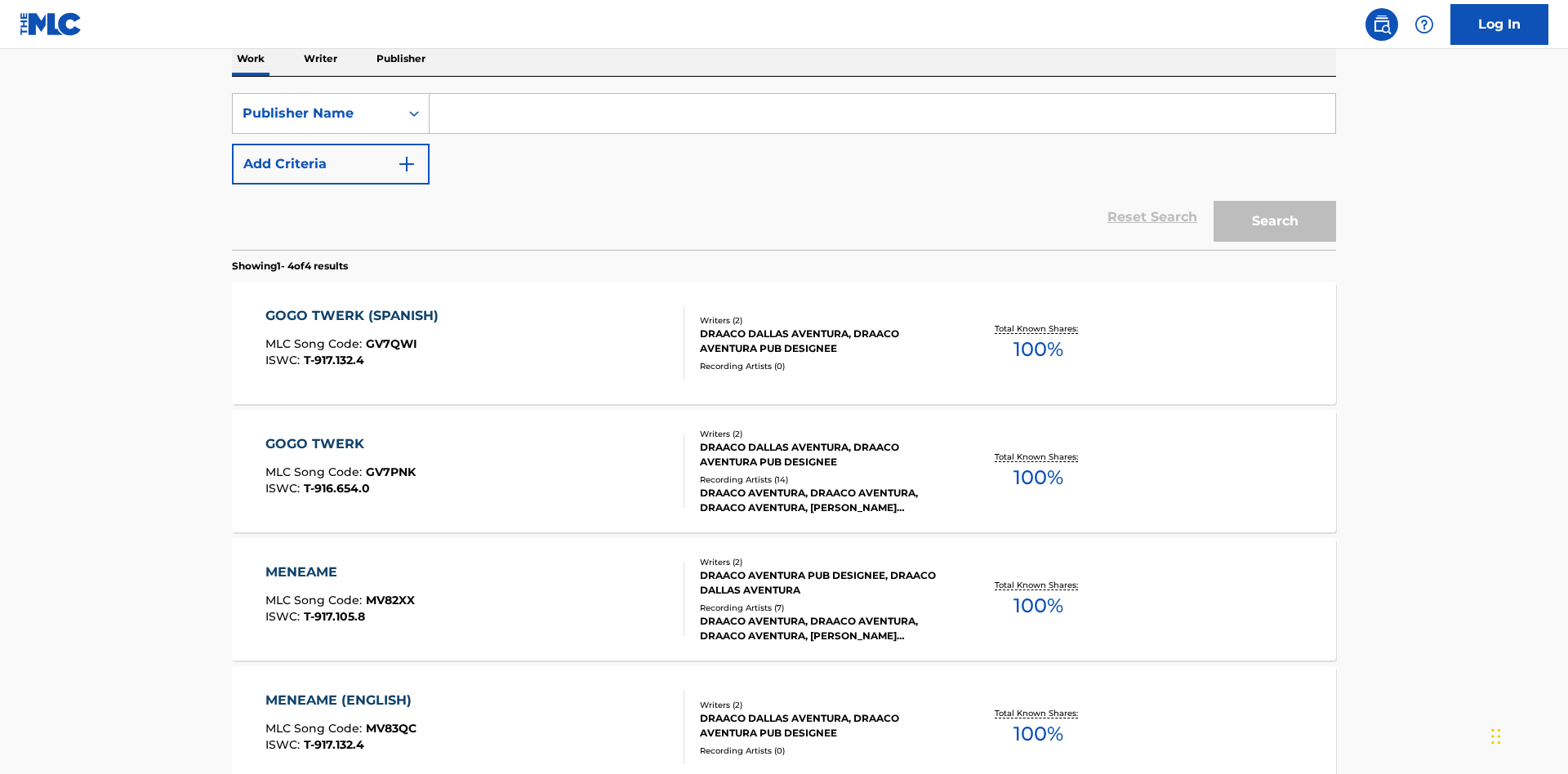
click at [882, 118] on input "Search Form" at bounding box center [882, 113] width 906 height 39
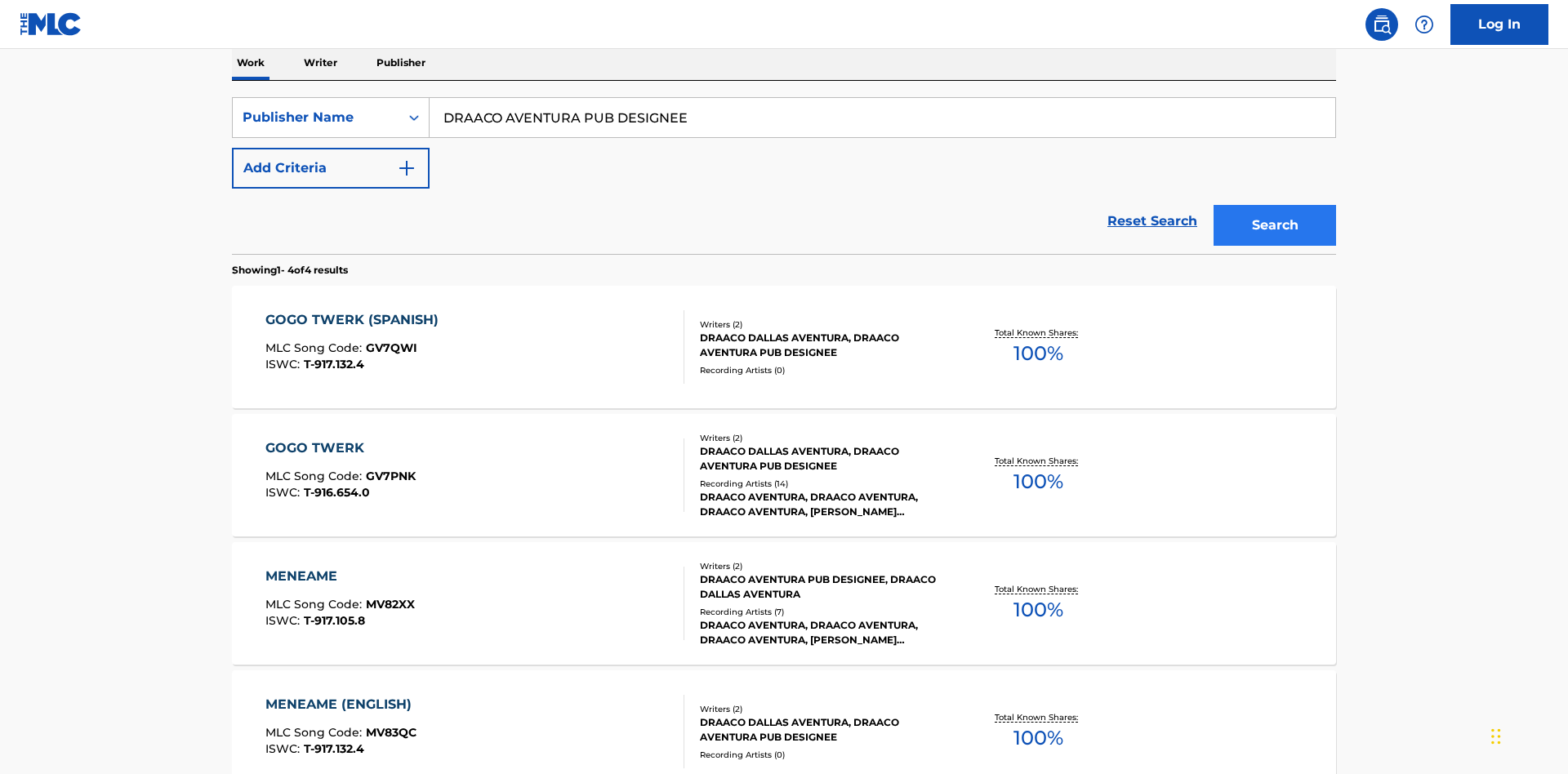
type input "DRAACO AVENTURA PUB DESIGNEE"
click at [1274, 205] on button "Search" at bounding box center [1274, 225] width 122 height 41
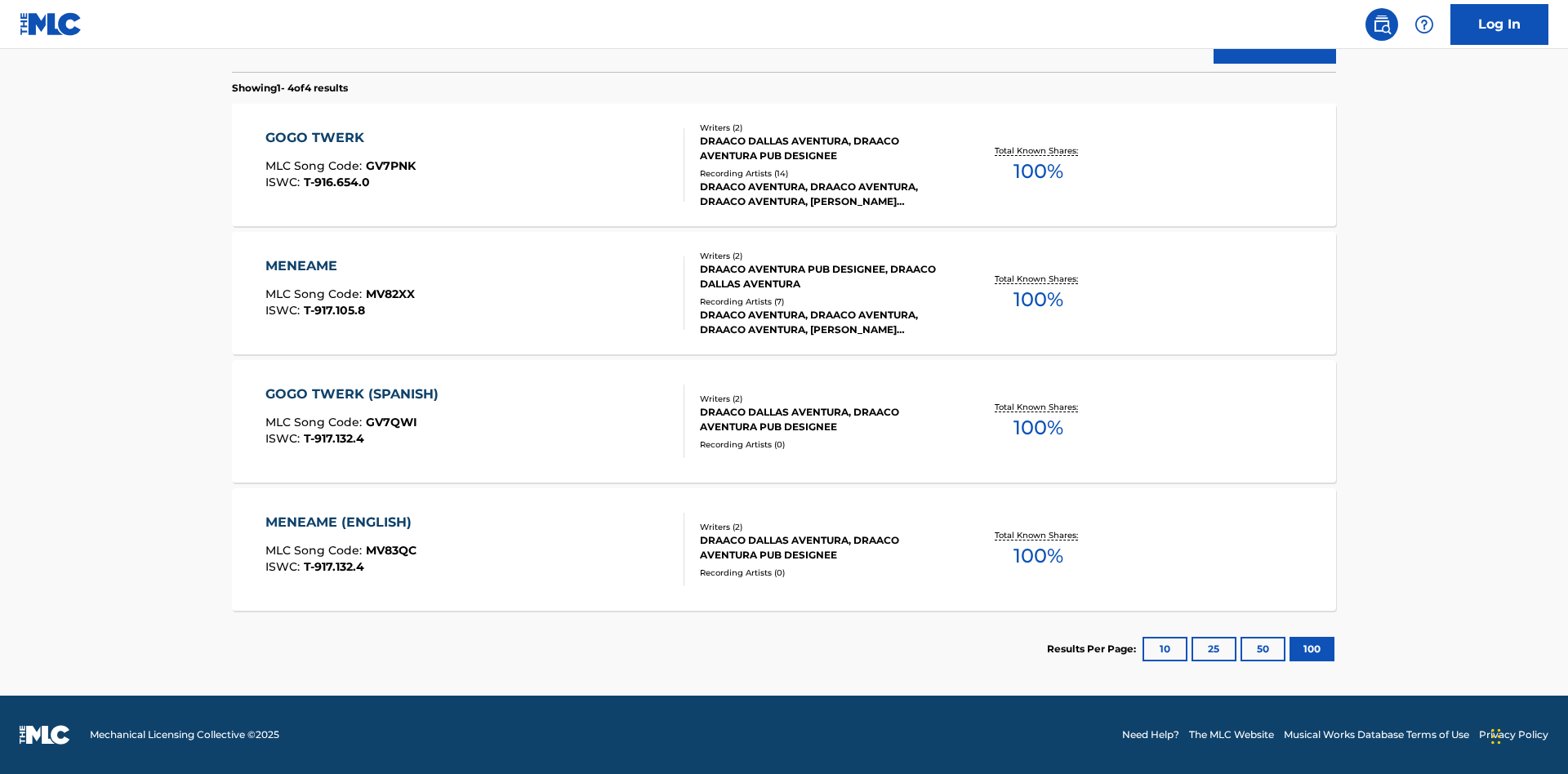
click at [339, 266] on div "MENEAME" at bounding box center [340, 266] width 150 height 20
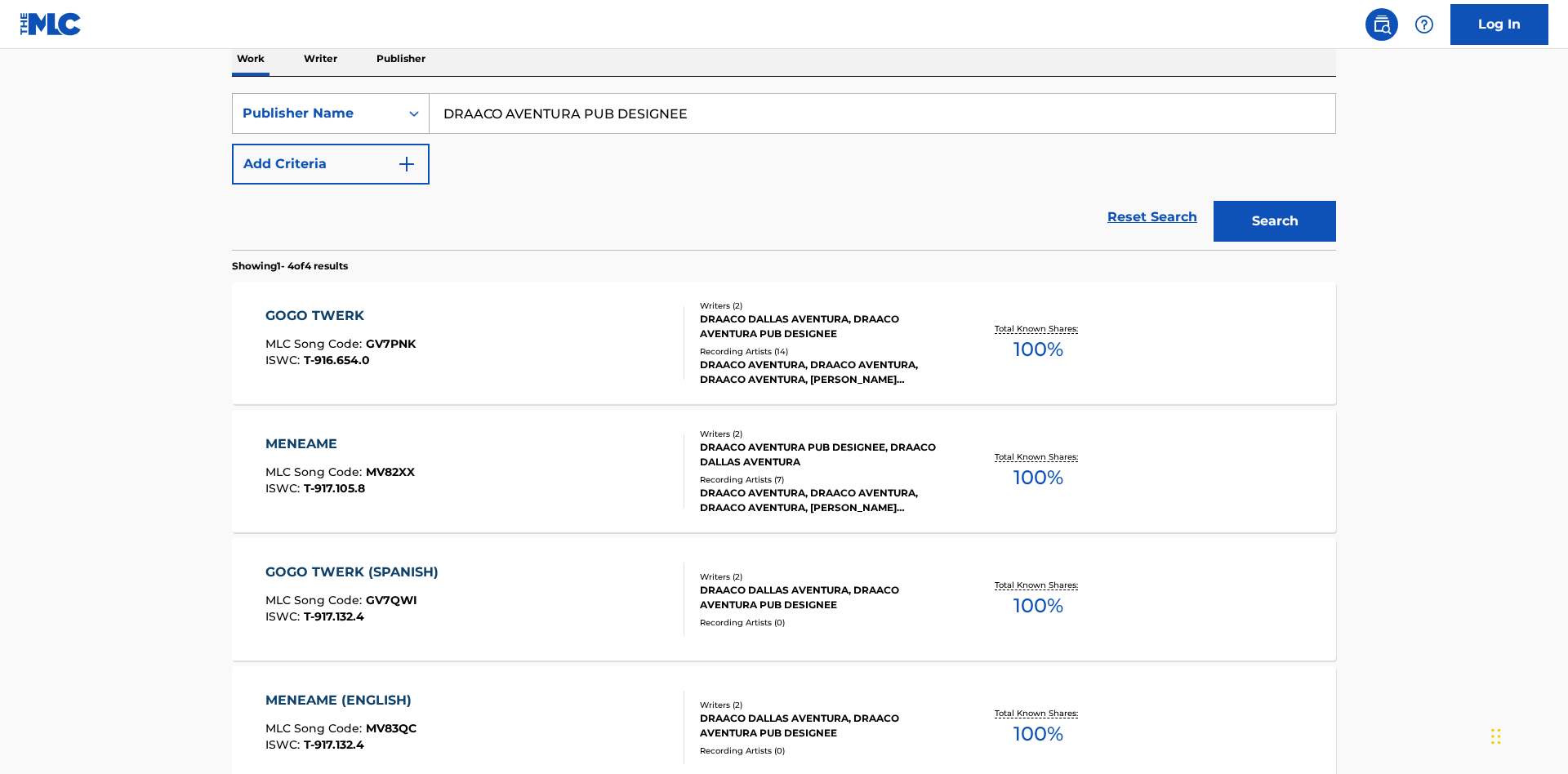
click at [316, 113] on div "Publisher Name" at bounding box center [316, 113] width 147 height 20
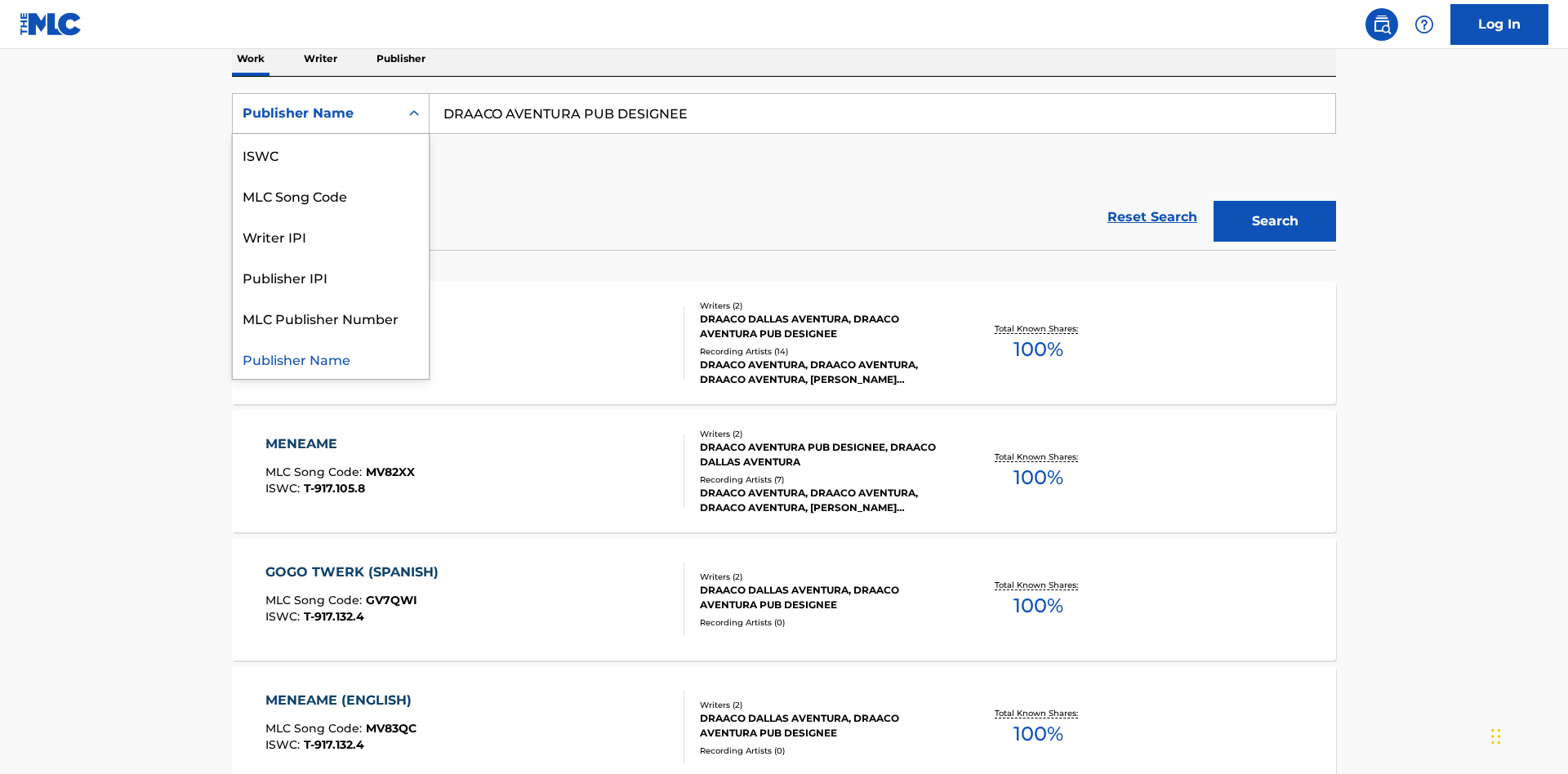
click at [331, 277] on div "Publisher IPI" at bounding box center [331, 276] width 196 height 41
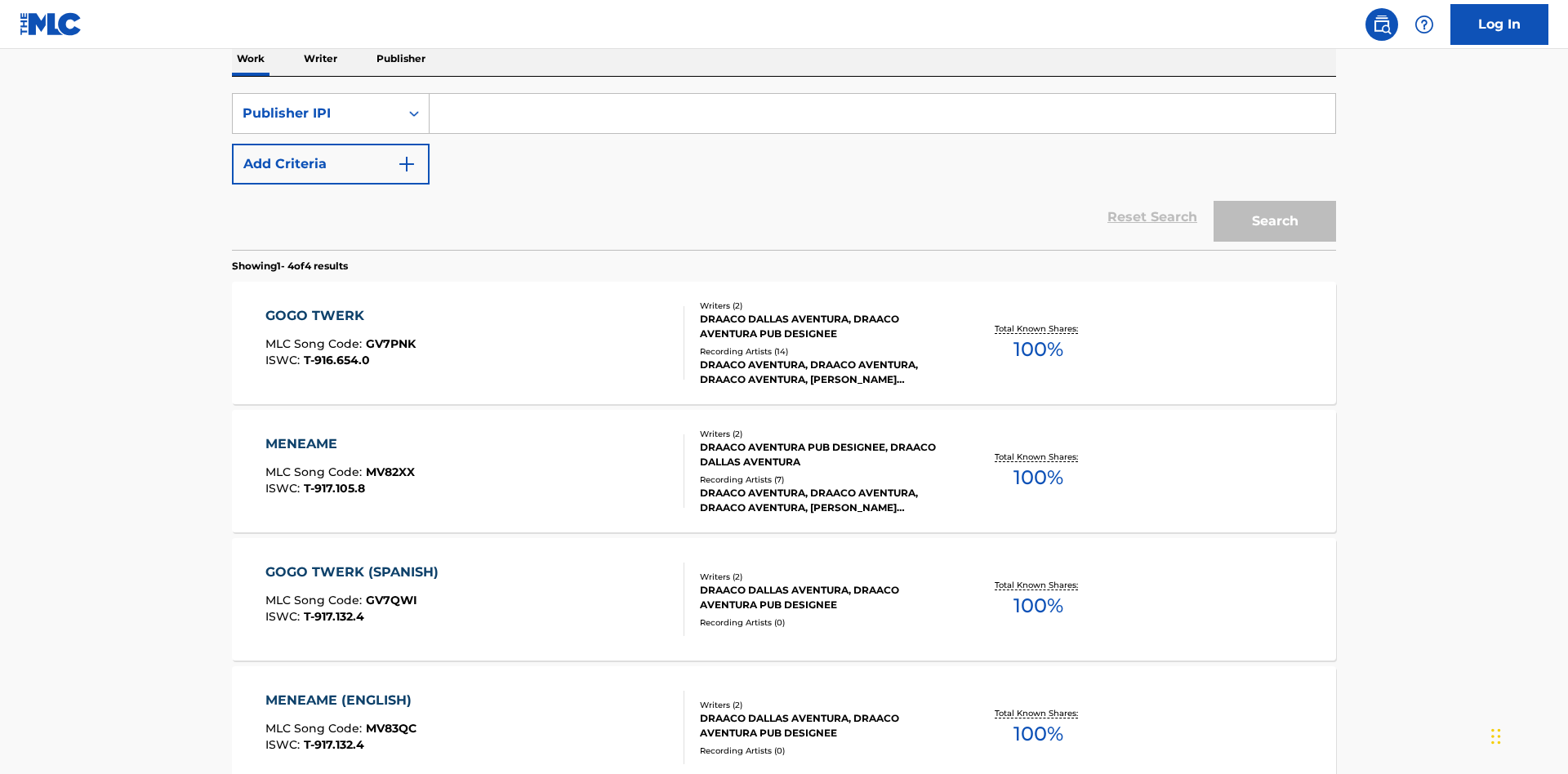
click at [882, 118] on input "Search Form" at bounding box center [882, 113] width 906 height 39
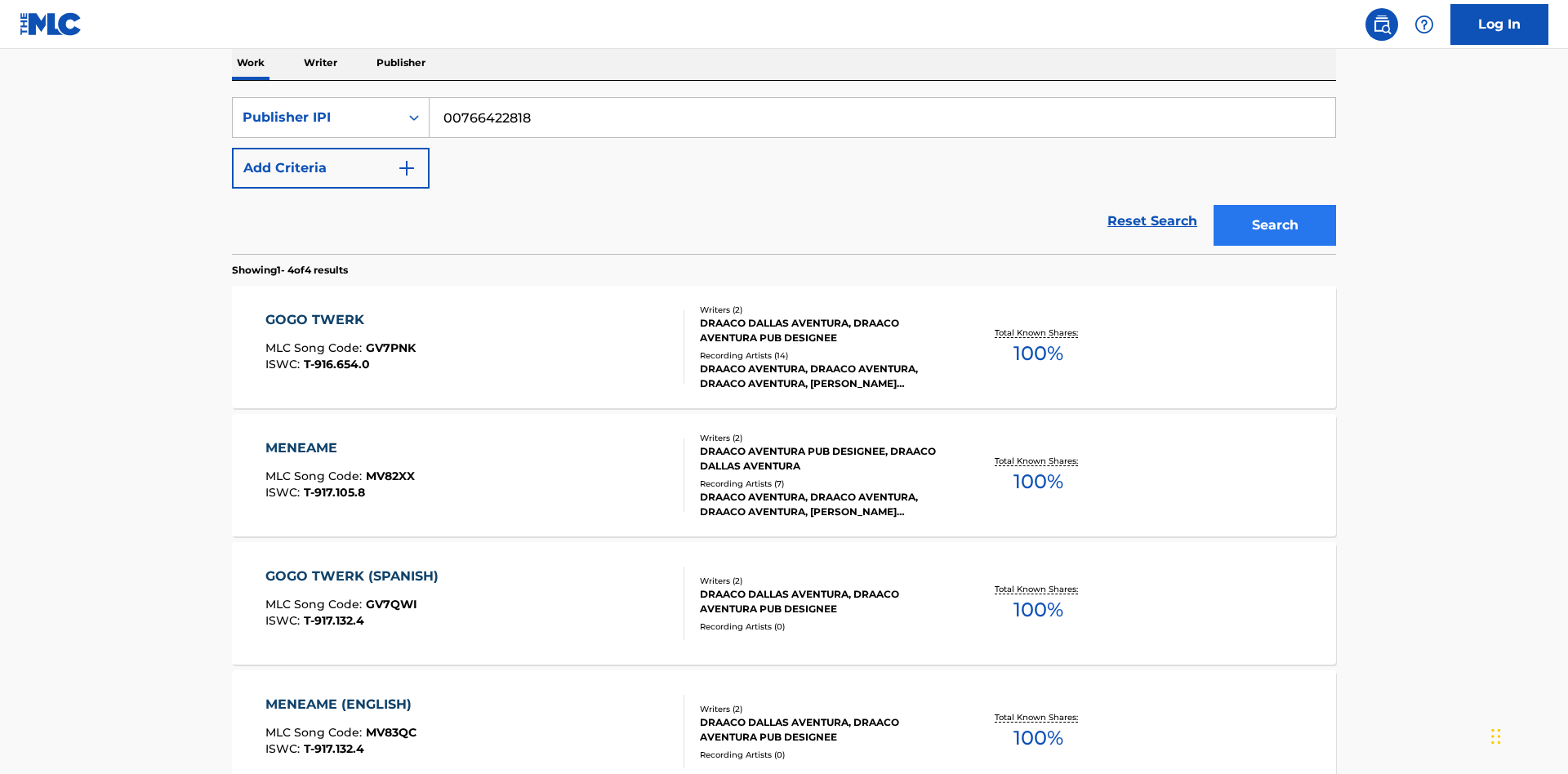
type input "00766422818"
click at [1274, 205] on button "Search" at bounding box center [1274, 225] width 122 height 41
